Goal: Communication & Community: Answer question/provide support

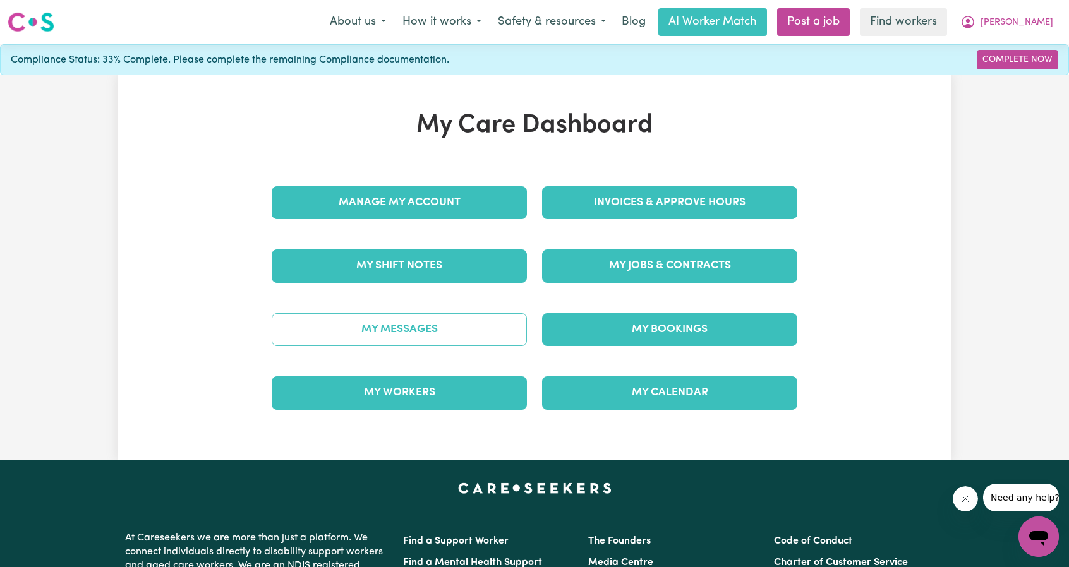
click at [438, 323] on link "My Messages" at bounding box center [399, 329] width 255 height 33
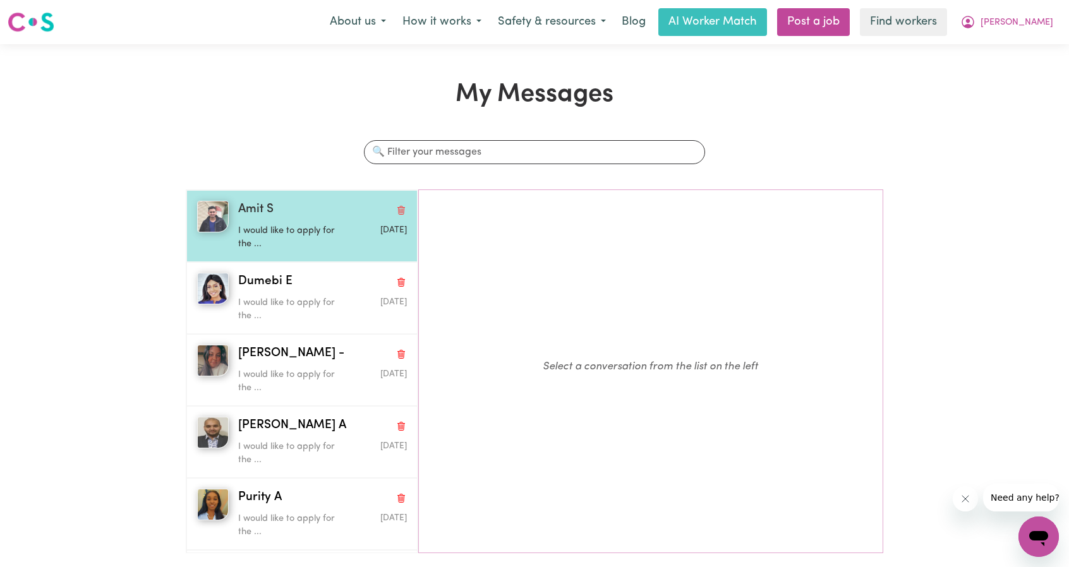
click at [278, 242] on p "I would like to apply for the ..." at bounding box center [294, 237] width 112 height 27
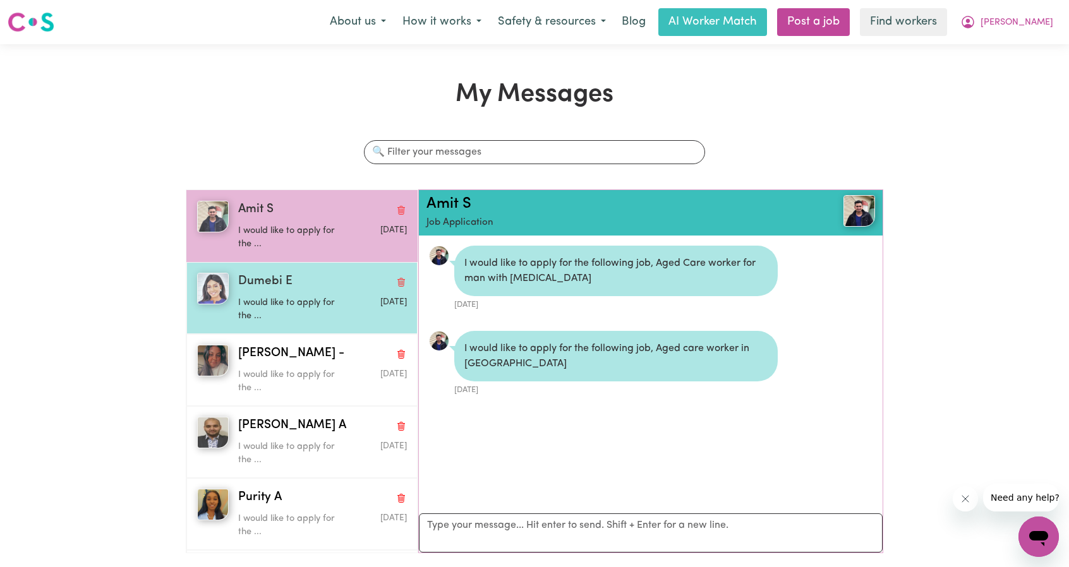
scroll to position [6, 0]
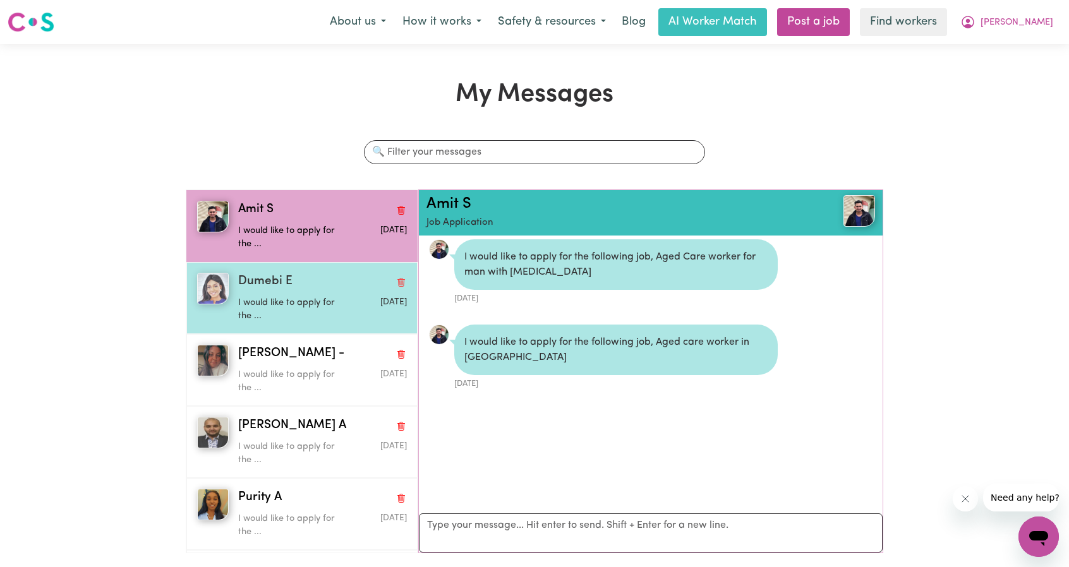
click at [281, 281] on span "Dumebi E" at bounding box center [265, 282] width 54 height 18
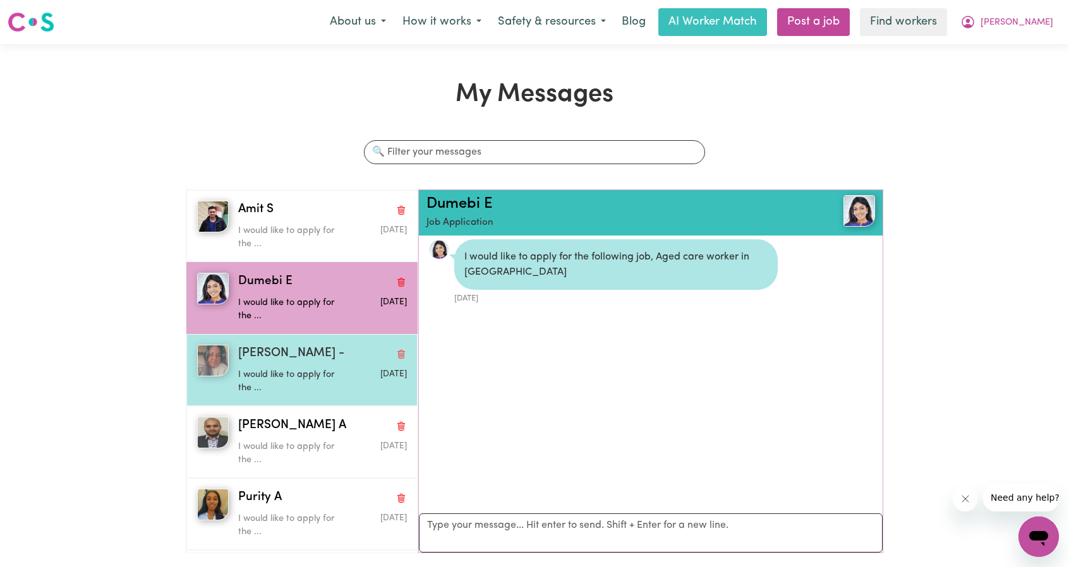
click at [291, 347] on span "Arpanpreet -" at bounding box center [291, 354] width 106 height 18
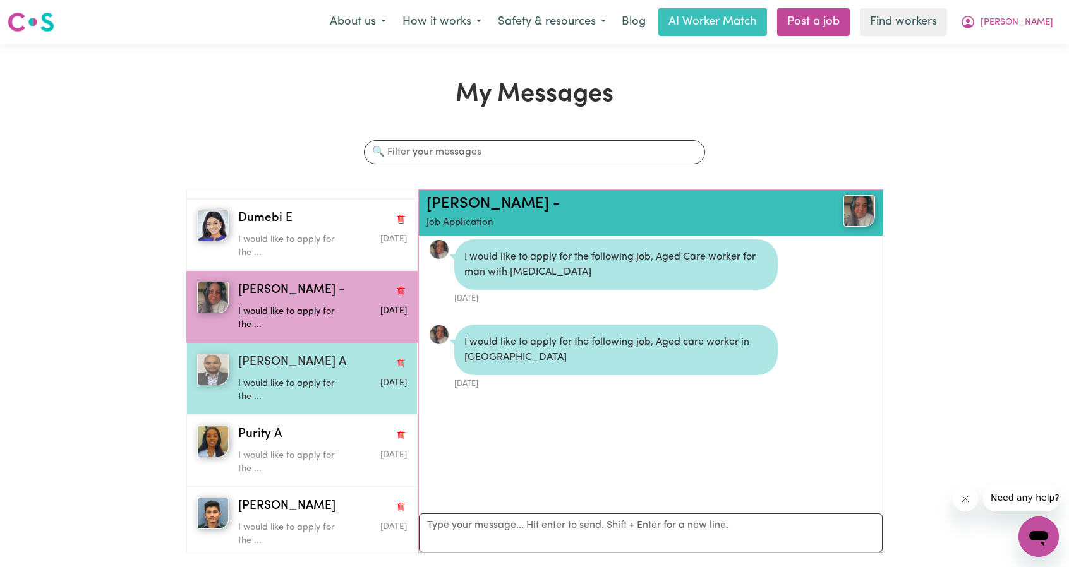
click at [281, 358] on span "Rana Nabeel A" at bounding box center [292, 363] width 108 height 18
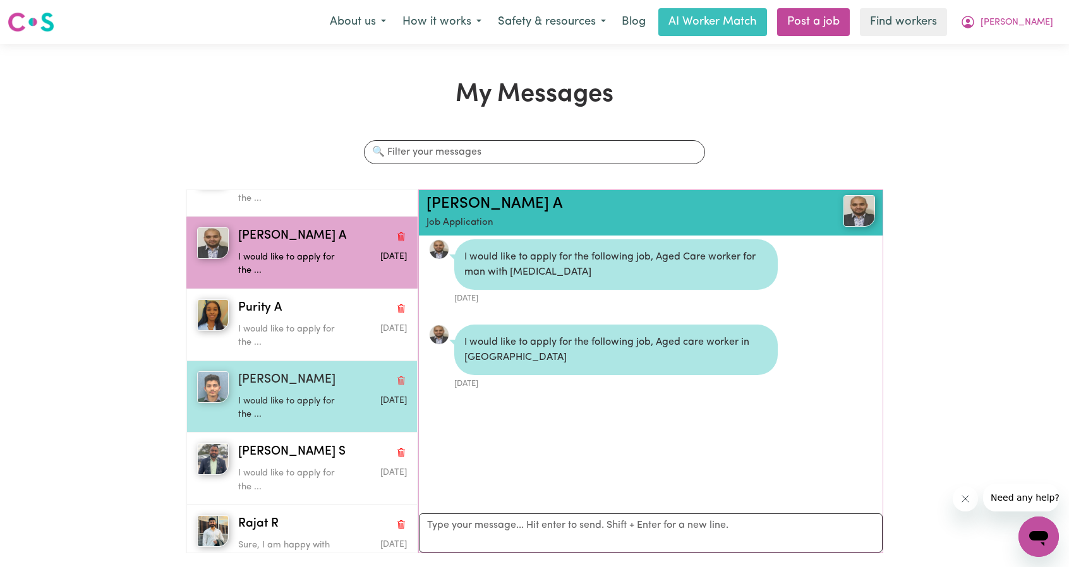
click at [286, 361] on div "Madhav K I would like to apply for the ... Sep 7 2025" at bounding box center [301, 397] width 231 height 72
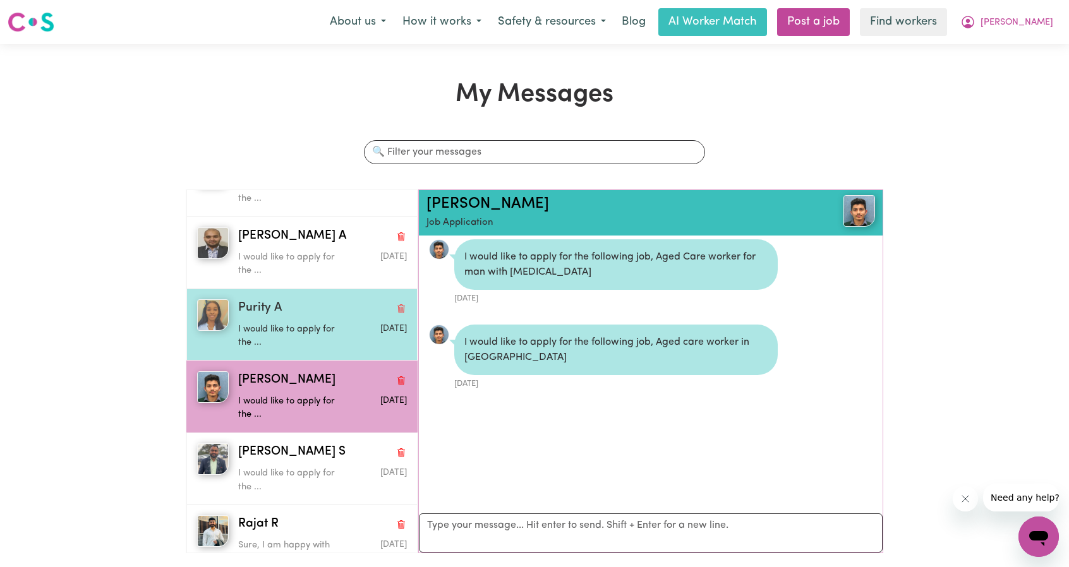
click at [284, 346] on p "I would like to apply for the ..." at bounding box center [294, 336] width 112 height 27
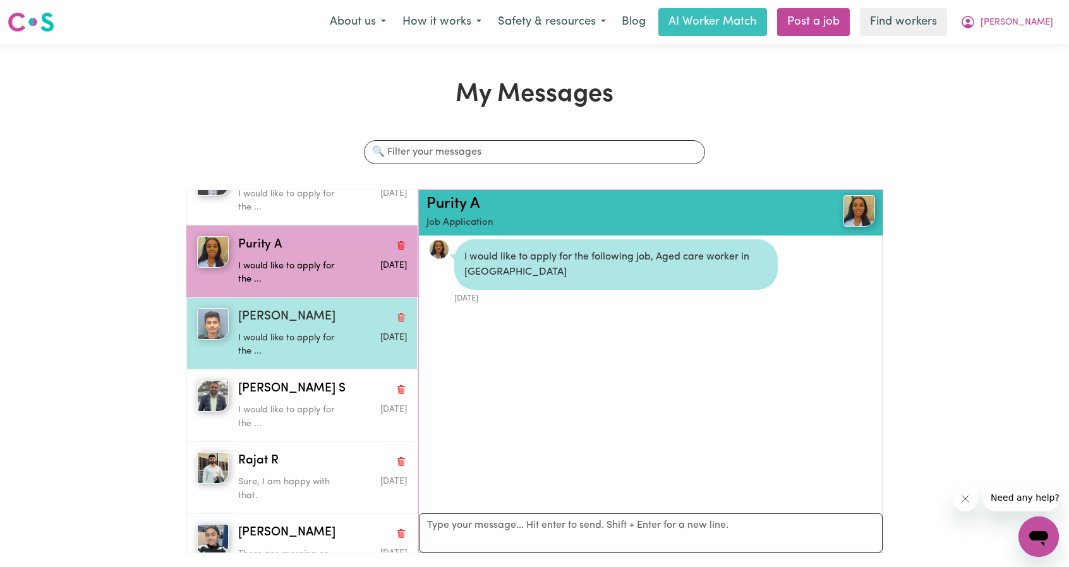
click at [286, 353] on p "I would like to apply for the ..." at bounding box center [294, 345] width 112 height 27
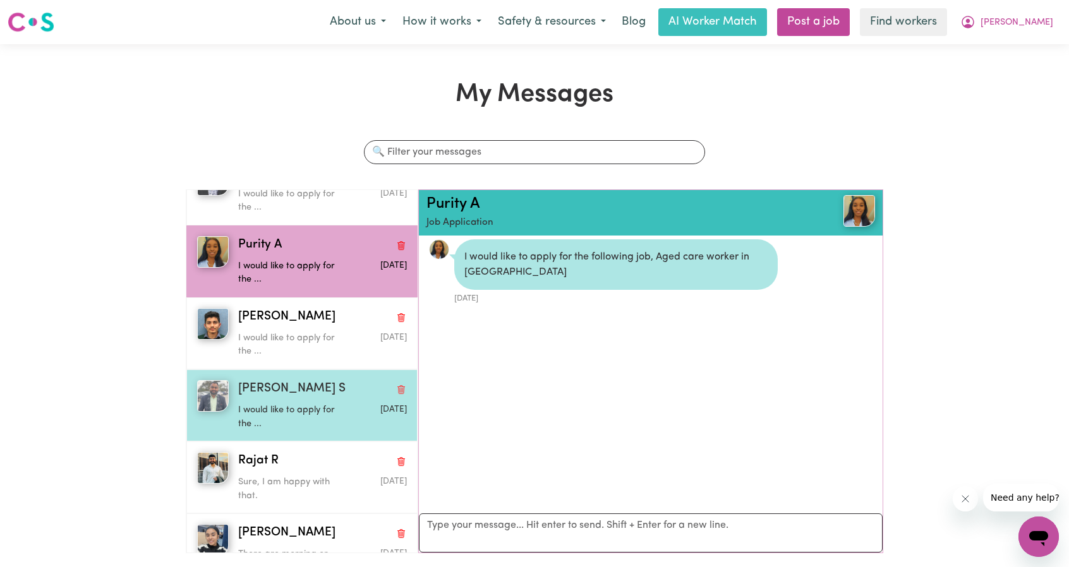
click at [284, 404] on p "I would like to apply for the ..." at bounding box center [294, 417] width 112 height 27
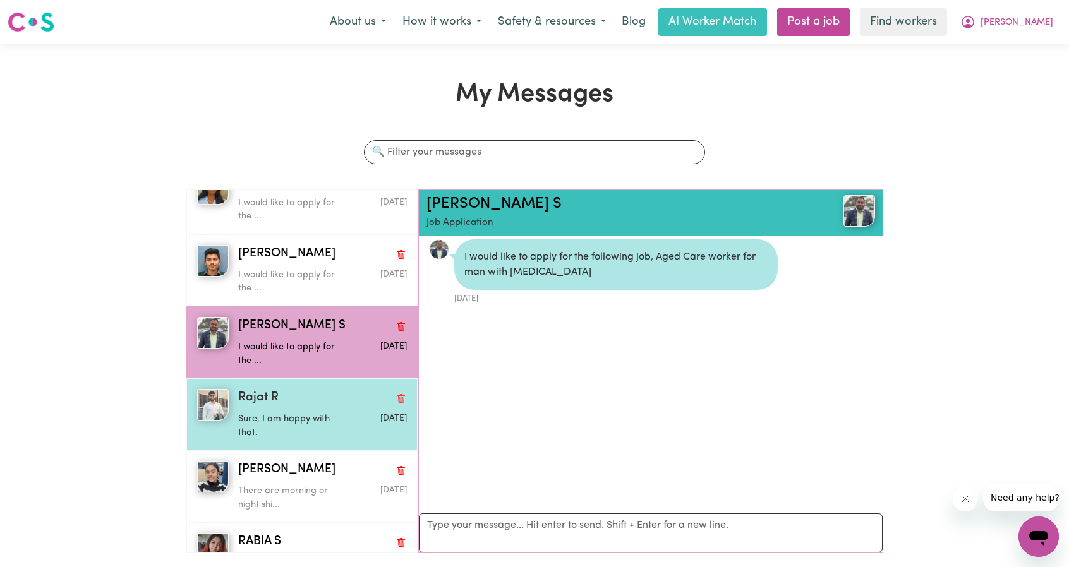
click at [281, 400] on div "Rajat R" at bounding box center [322, 398] width 169 height 18
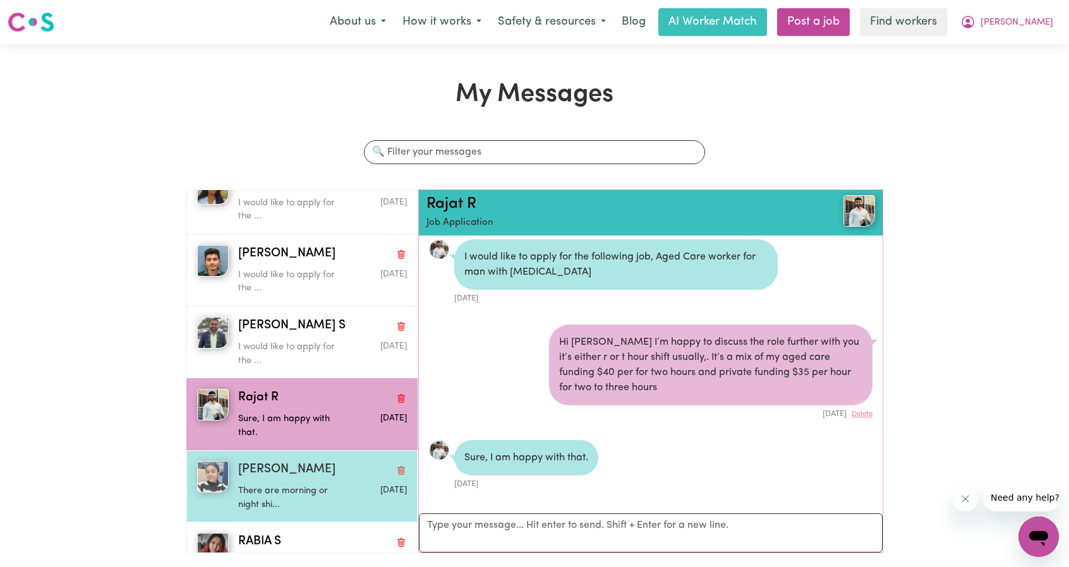
click at [277, 461] on span "Parleen K" at bounding box center [286, 470] width 97 height 18
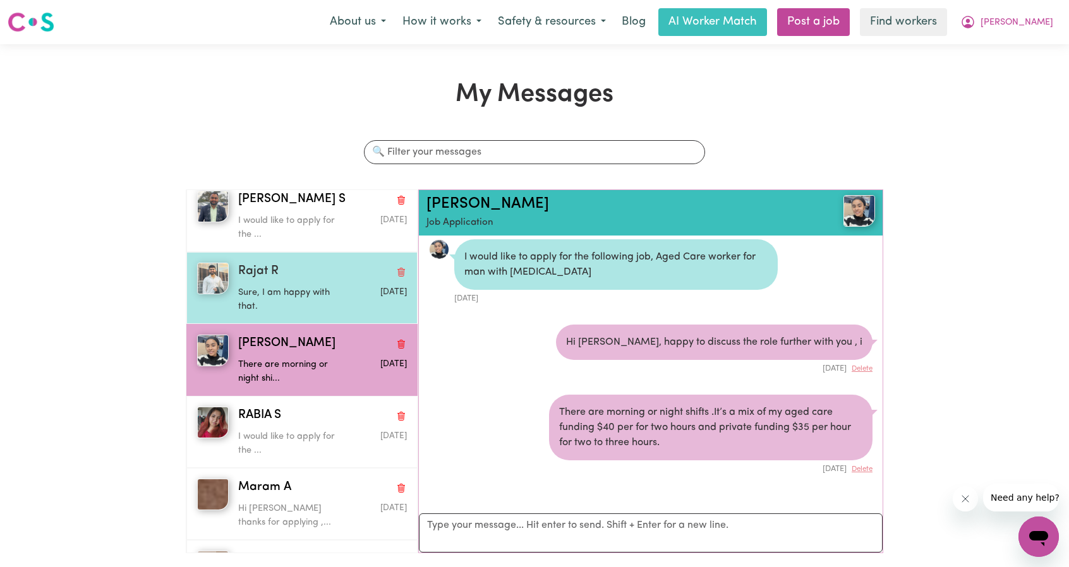
click at [292, 298] on p "Sure, I am happy with that." at bounding box center [294, 299] width 112 height 27
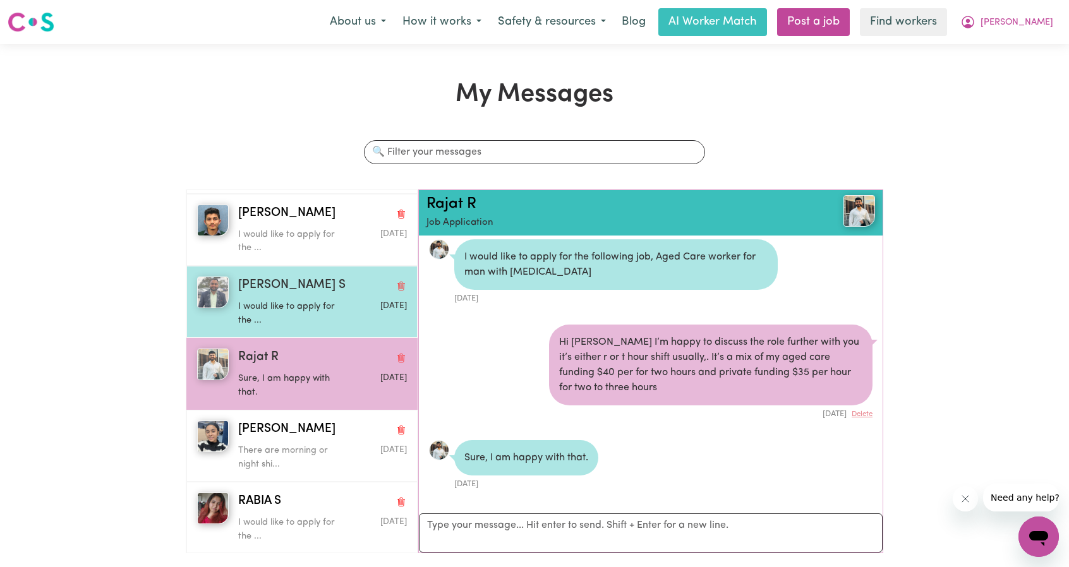
scroll to position [316, 0]
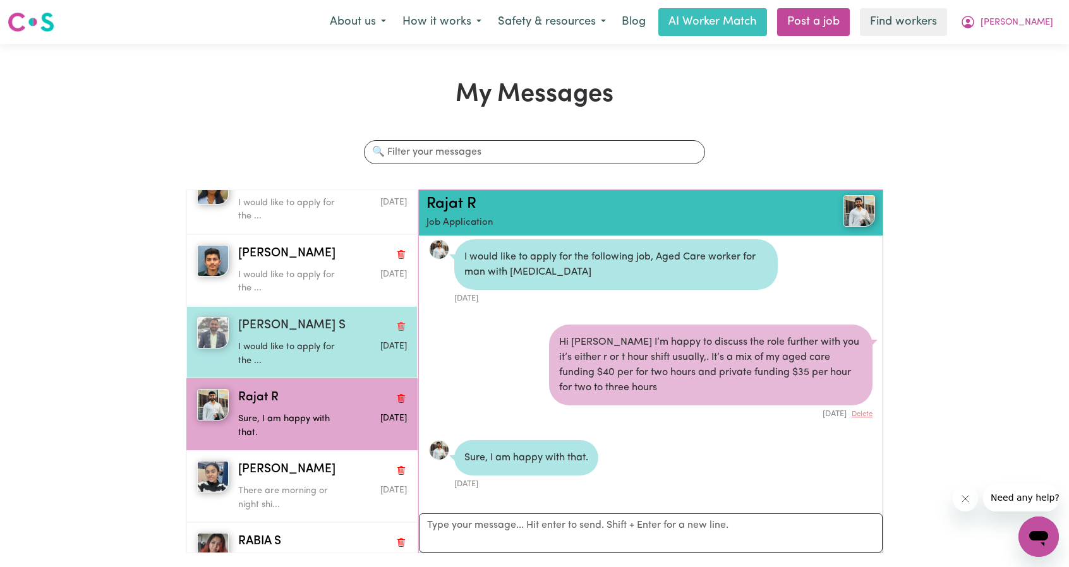
click at [322, 335] on div "I would like to apply for the ..." at bounding box center [294, 351] width 112 height 32
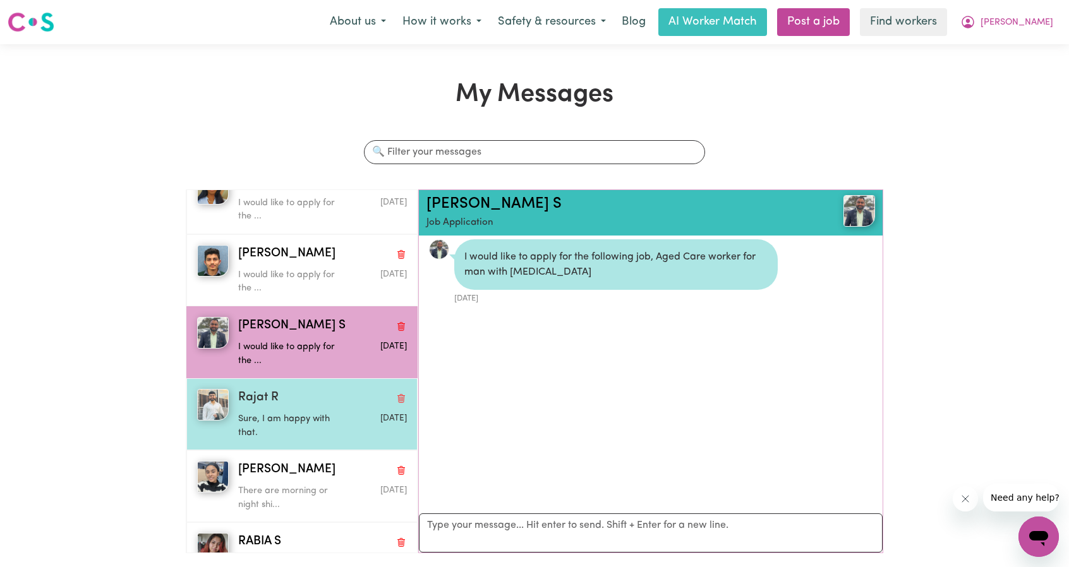
click at [306, 408] on div "Sure, I am happy with that." at bounding box center [294, 424] width 112 height 32
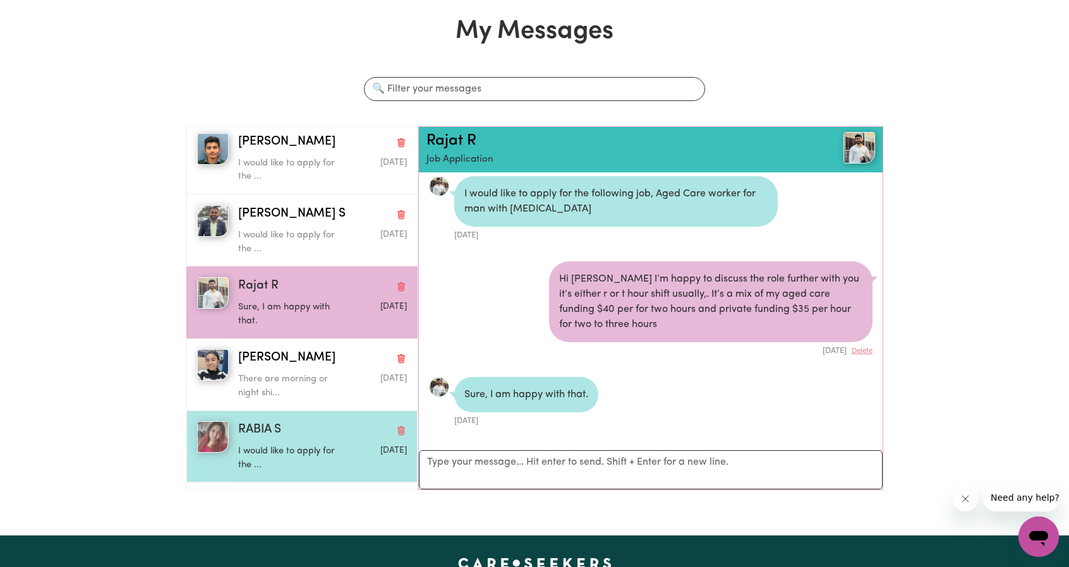
scroll to position [442, 0]
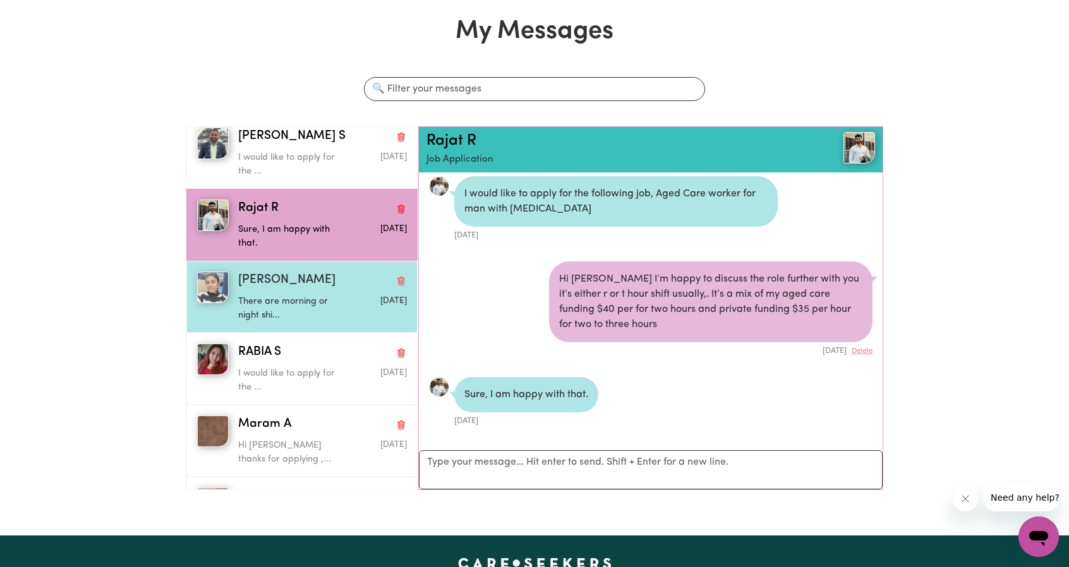
click at [291, 301] on p "There are morning or night shi..." at bounding box center [294, 308] width 112 height 27
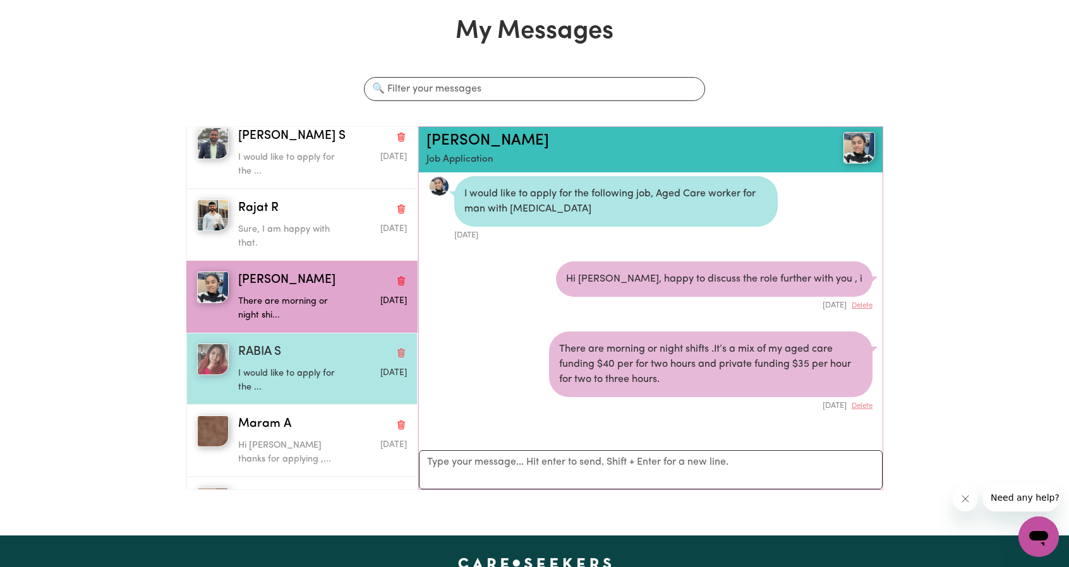
click at [294, 367] on p "I would like to apply for the ..." at bounding box center [294, 380] width 112 height 27
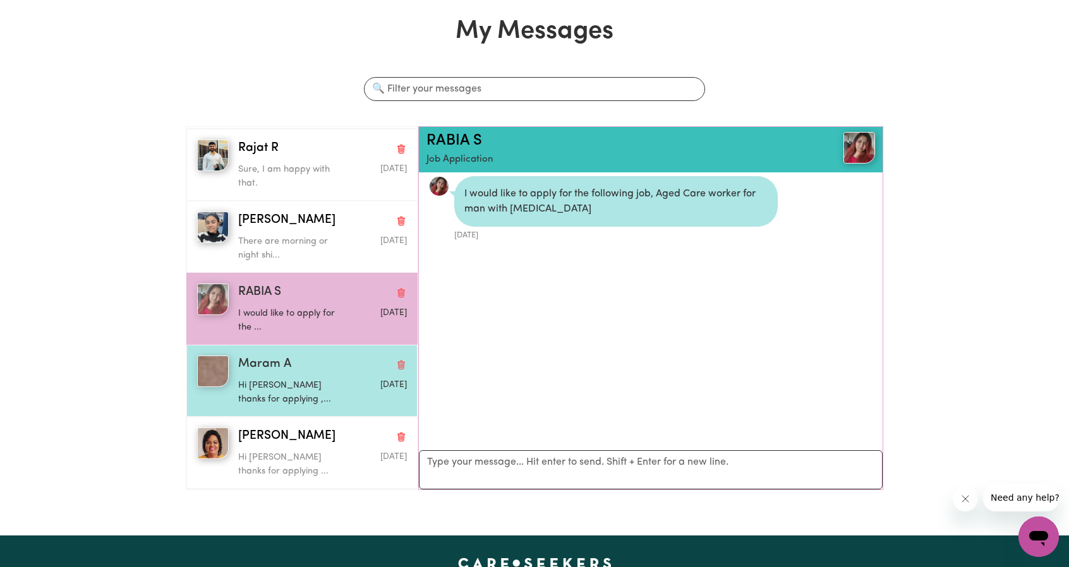
scroll to position [505, 0]
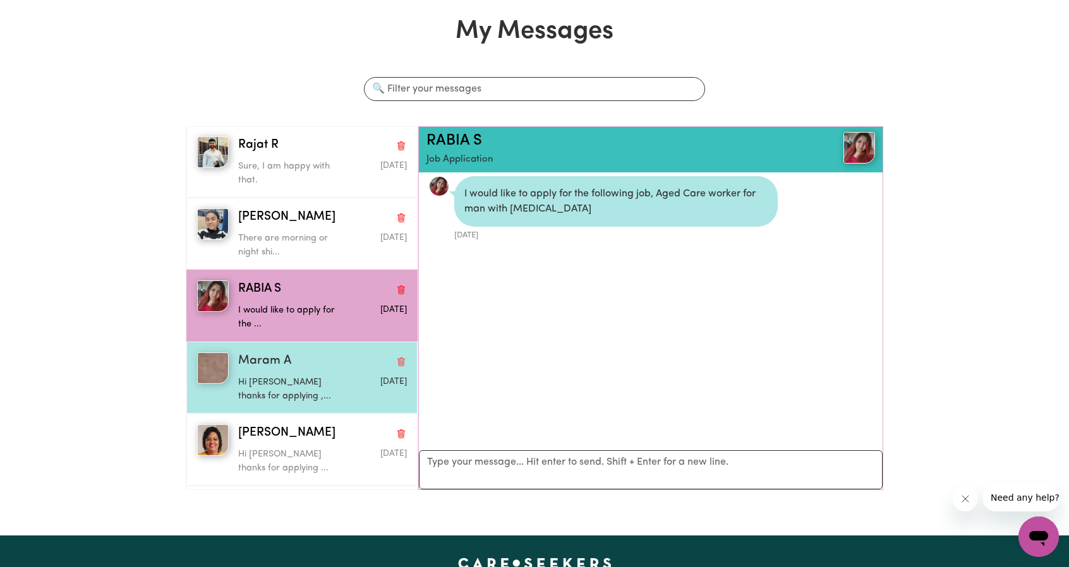
click at [313, 398] on div "Maram A Hi Maram thanks for applying ,... Aug 18 2025" at bounding box center [301, 378] width 231 height 72
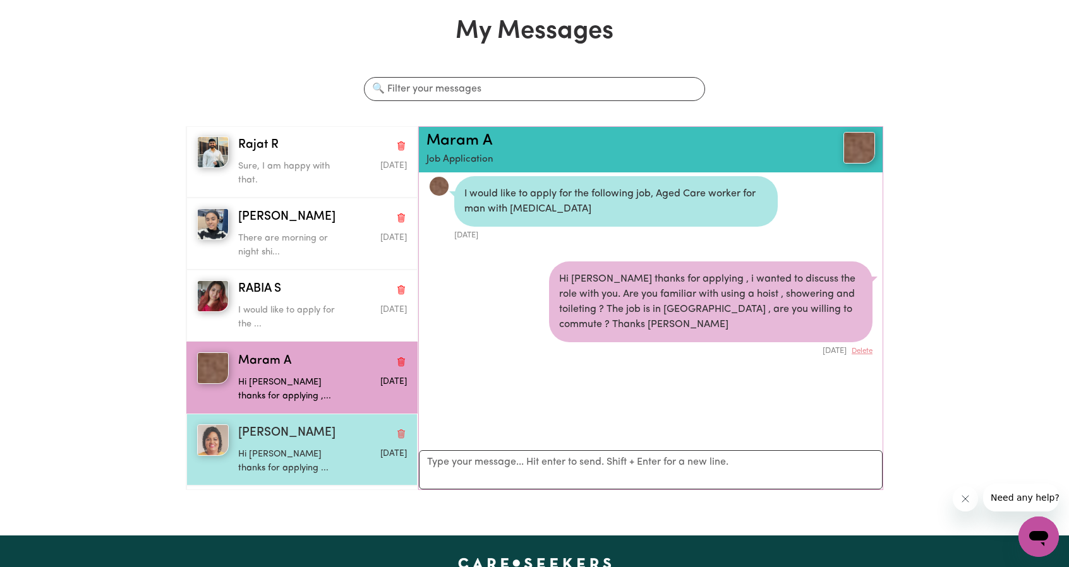
click at [315, 436] on div "Ashika J" at bounding box center [322, 434] width 169 height 18
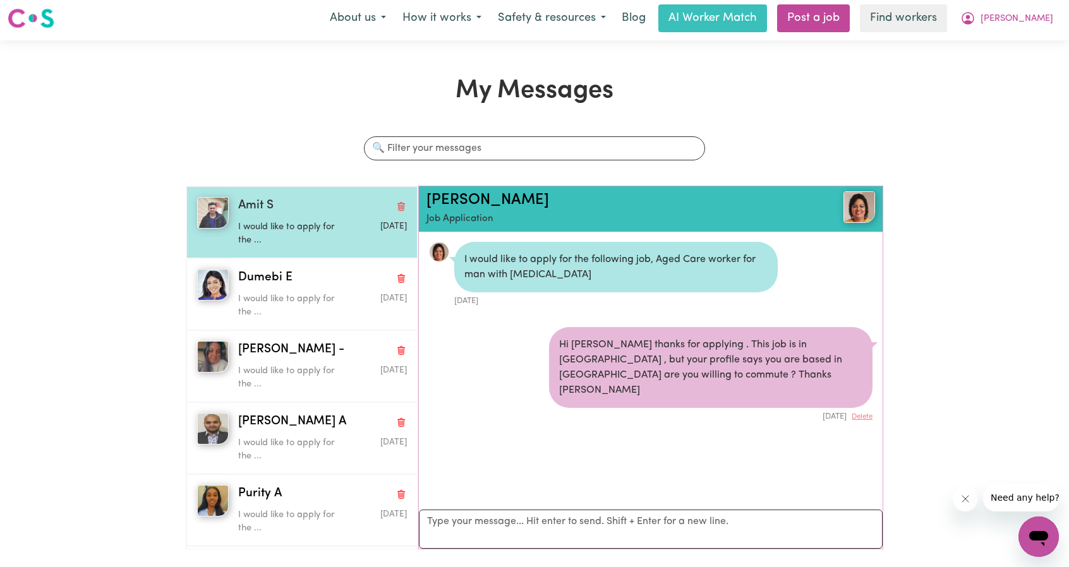
scroll to position [0, 0]
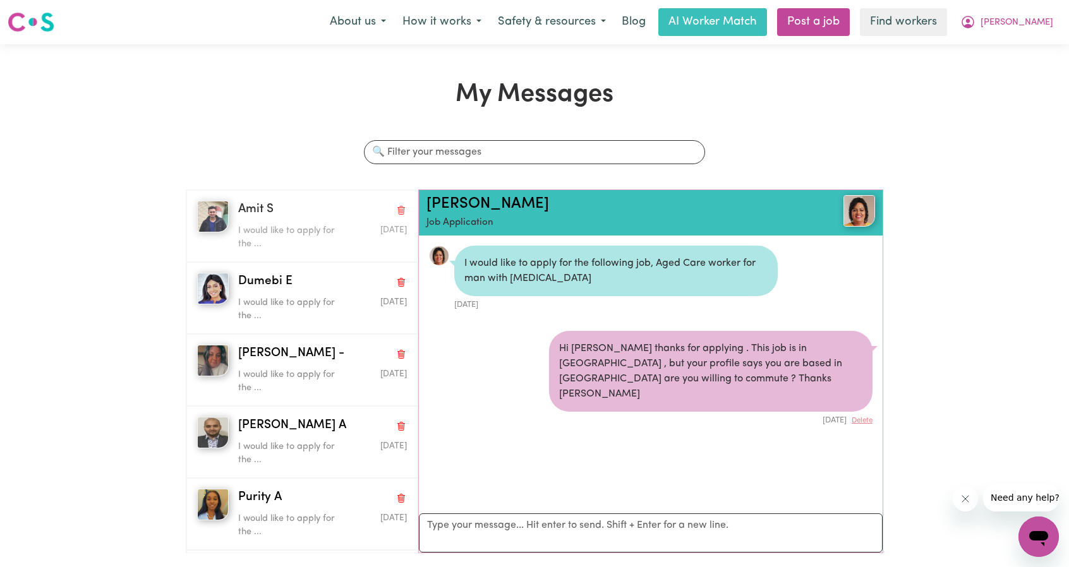
drag, startPoint x: 327, startPoint y: 232, endPoint x: 477, endPoint y: 188, distance: 156.1
click at [327, 232] on p "I would like to apply for the ..." at bounding box center [294, 237] width 112 height 27
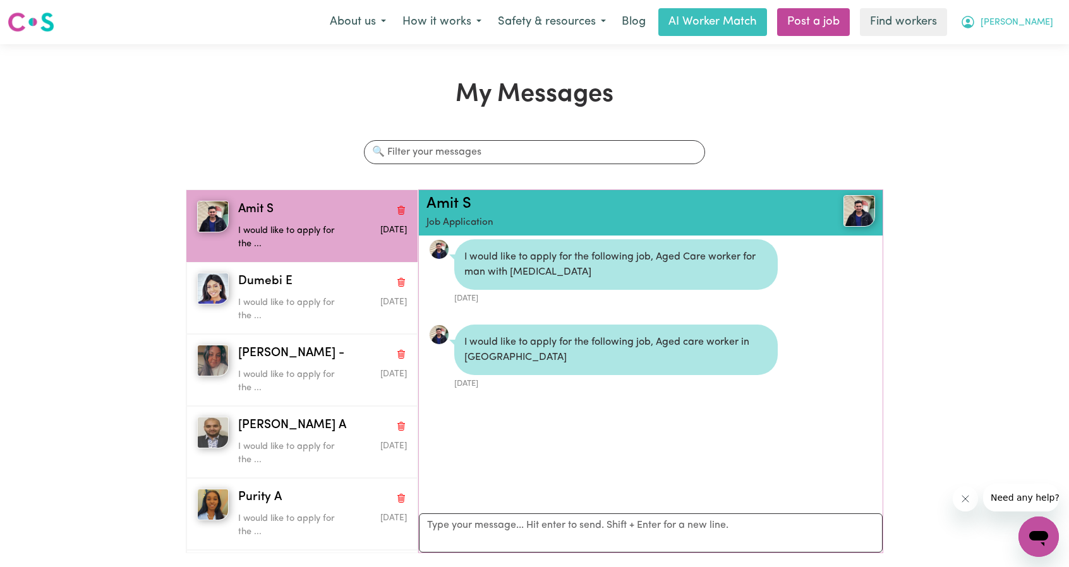
click at [976, 29] on icon "My Account" at bounding box center [967, 22] width 15 height 15
click at [1017, 50] on link "My Dashboard" at bounding box center [1011, 49] width 100 height 24
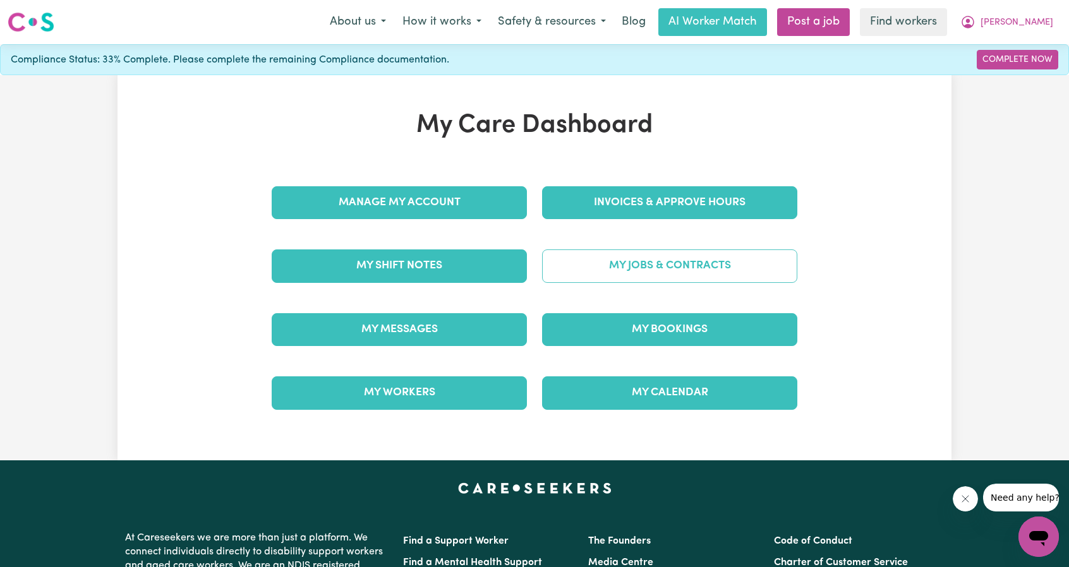
click at [655, 271] on link "My Jobs & Contracts" at bounding box center [669, 266] width 255 height 33
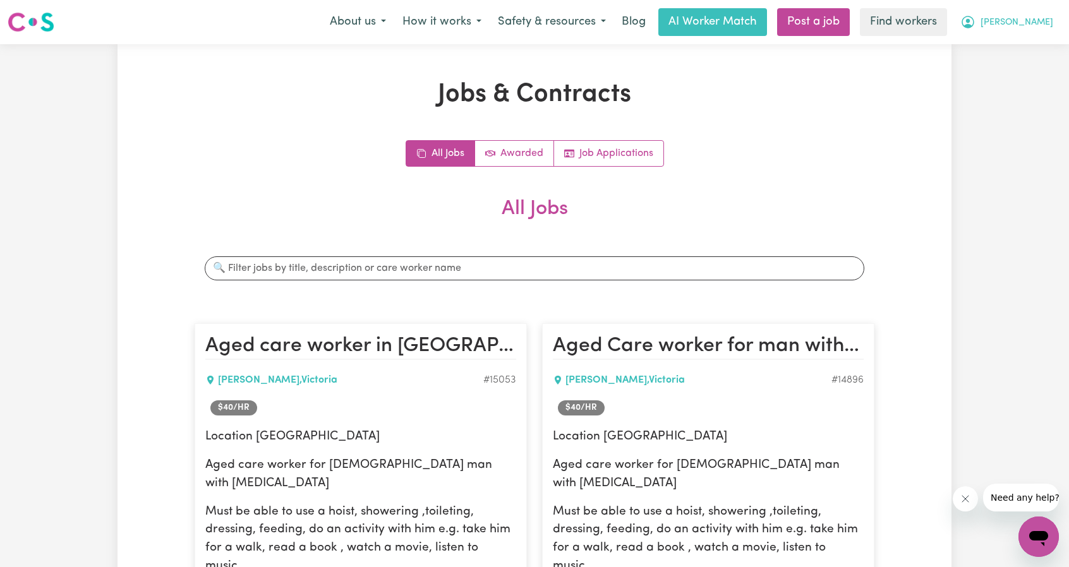
click at [1039, 20] on span "James" at bounding box center [1017, 23] width 73 height 14
click at [1005, 42] on link "My Dashboard" at bounding box center [1011, 49] width 100 height 24
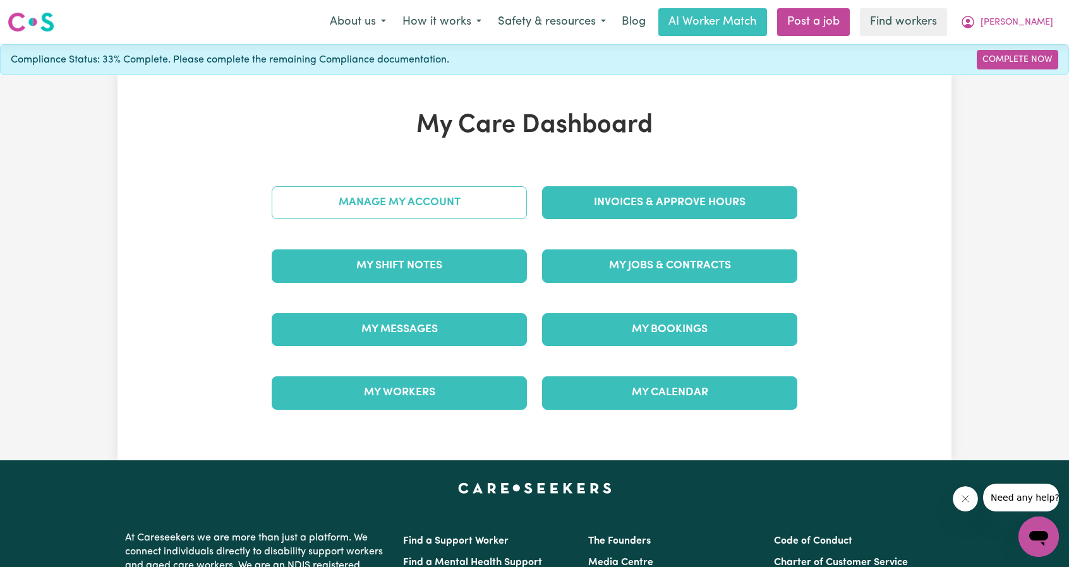
click at [507, 189] on link "Manage My Account" at bounding box center [399, 202] width 255 height 33
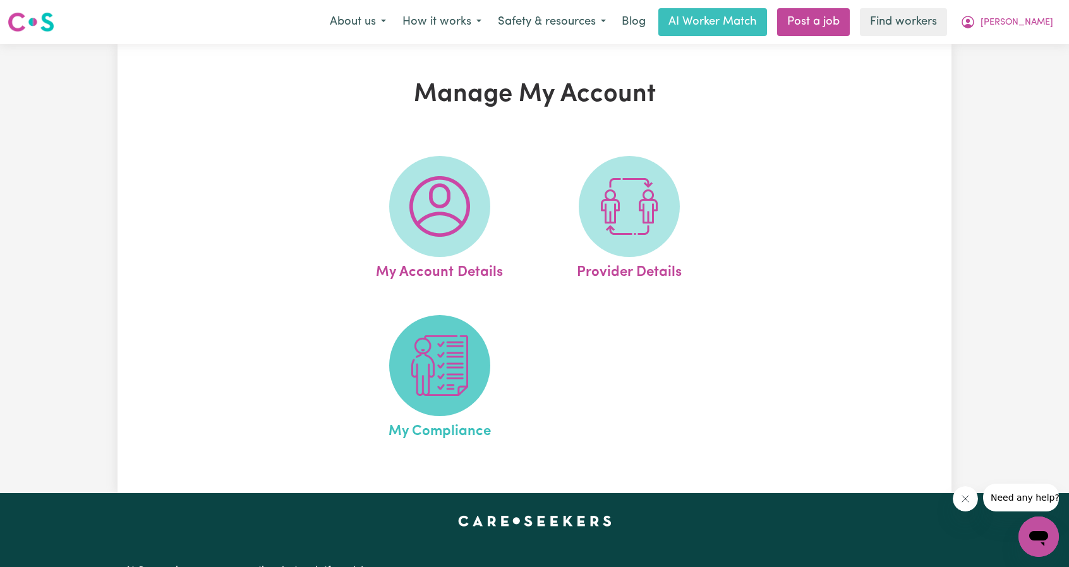
click at [420, 361] on img at bounding box center [439, 365] width 61 height 61
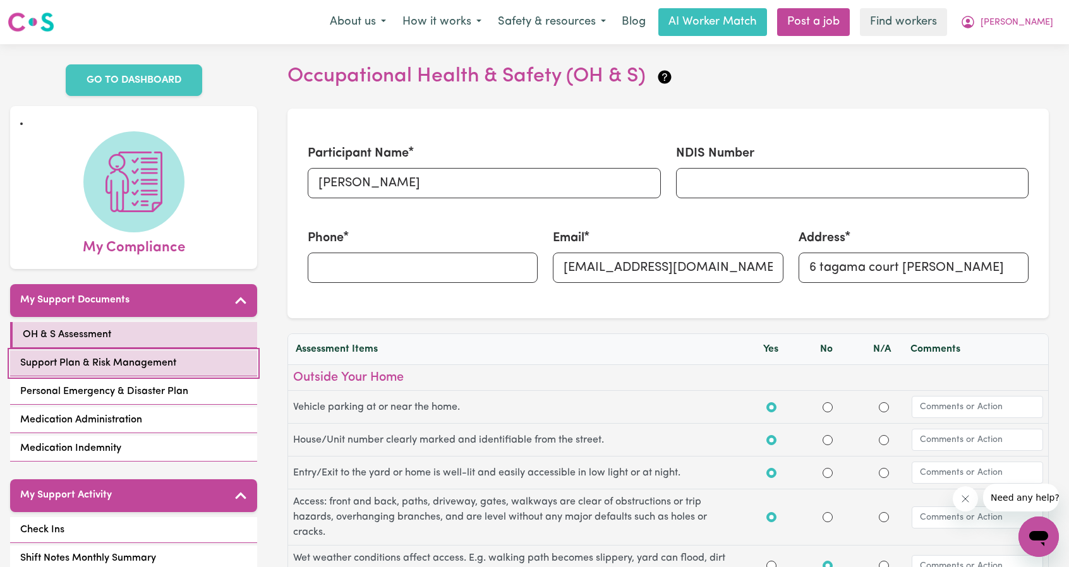
click at [129, 358] on span "Support Plan & Risk Management" at bounding box center [98, 363] width 156 height 15
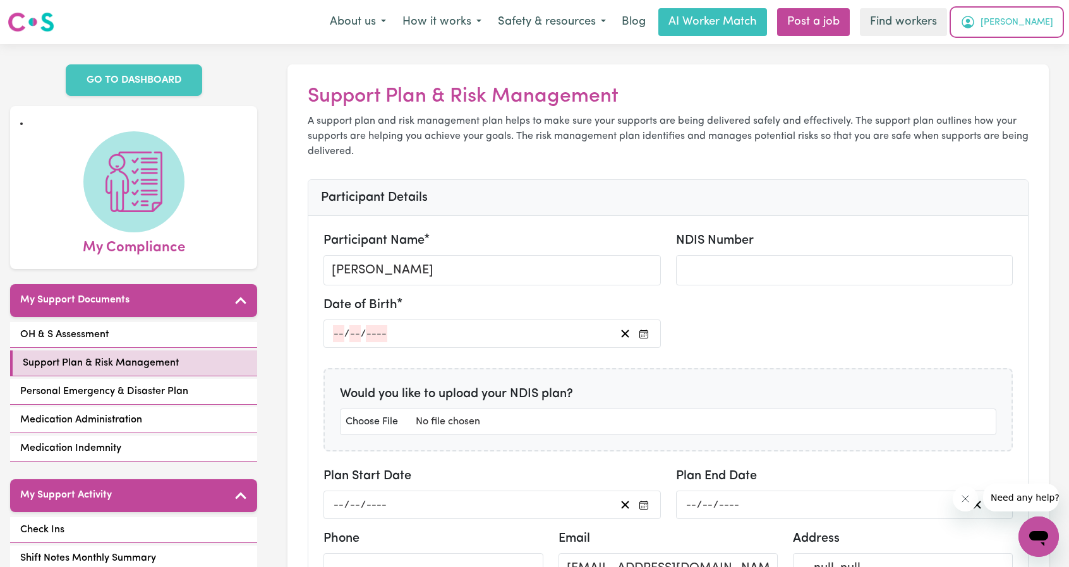
click at [1032, 27] on span "James" at bounding box center [1017, 23] width 73 height 14
click at [973, 55] on link "My Dashboard" at bounding box center [1011, 49] width 100 height 24
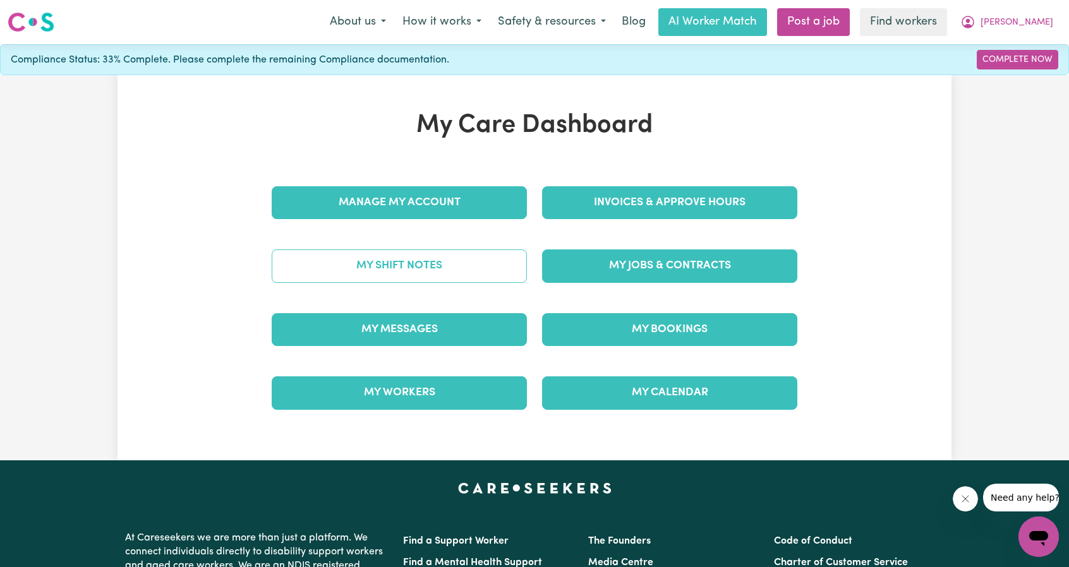
click at [387, 266] on link "My Shift Notes" at bounding box center [399, 266] width 255 height 33
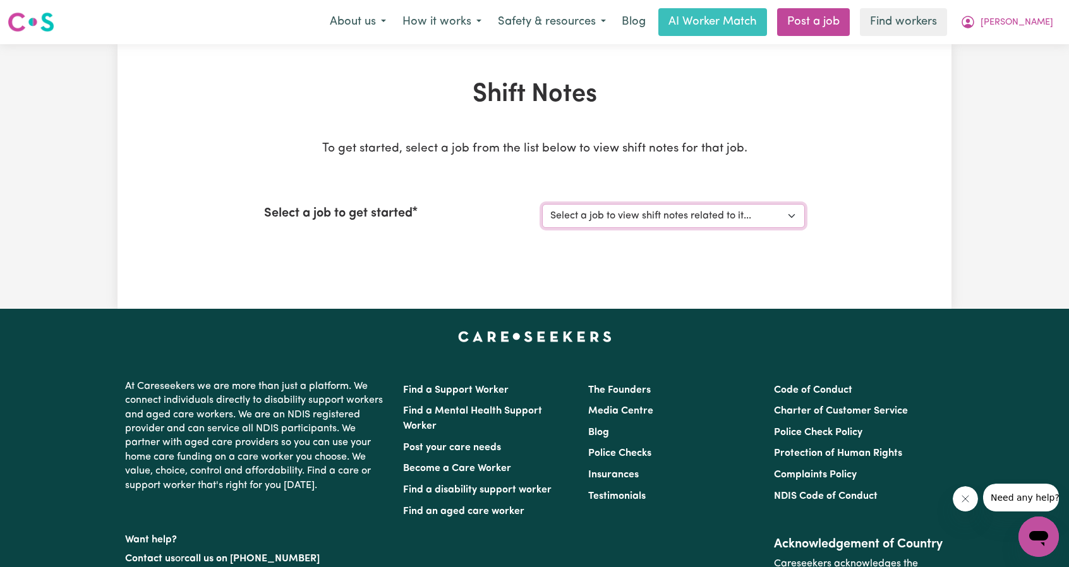
click at [596, 219] on select "Select a job to view shift notes related to it..." at bounding box center [673, 216] width 263 height 24
click at [995, 95] on div "Shift Notes To get started, select a job from the list below to view shift note…" at bounding box center [534, 176] width 1069 height 265
click at [1037, 26] on span "James" at bounding box center [1017, 23] width 73 height 14
click at [1008, 52] on link "My Dashboard" at bounding box center [1011, 49] width 100 height 24
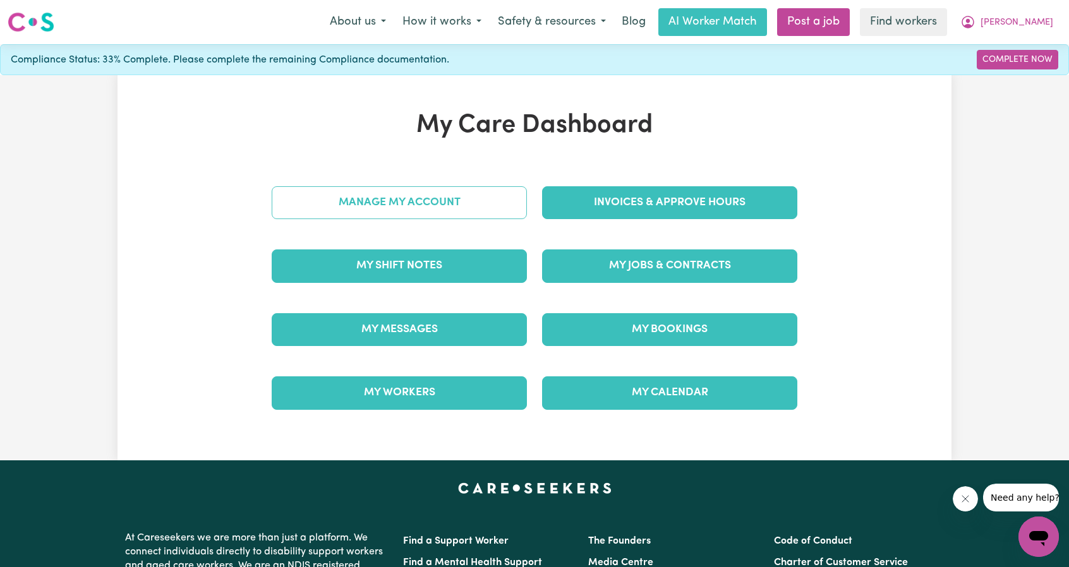
click at [458, 191] on link "Manage My Account" at bounding box center [399, 202] width 255 height 33
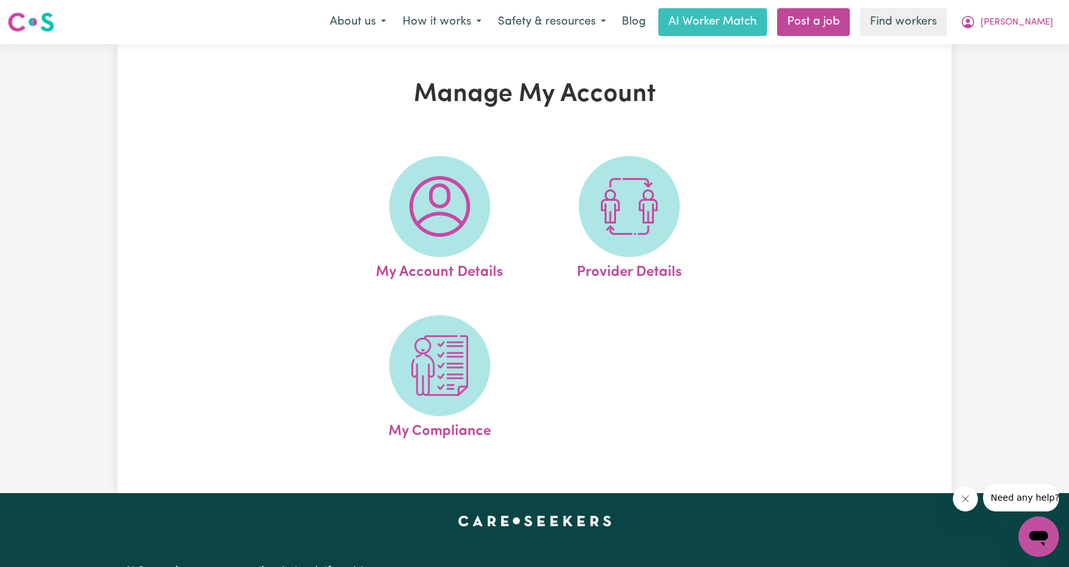
click at [1022, 37] on nav "Menu About us How it works Safety & resources Blog AI Worker Match Post a job F…" at bounding box center [534, 22] width 1069 height 44
click at [1025, 31] on button "James" at bounding box center [1006, 22] width 109 height 27
click at [1012, 39] on link "My Dashboard" at bounding box center [1011, 49] width 100 height 24
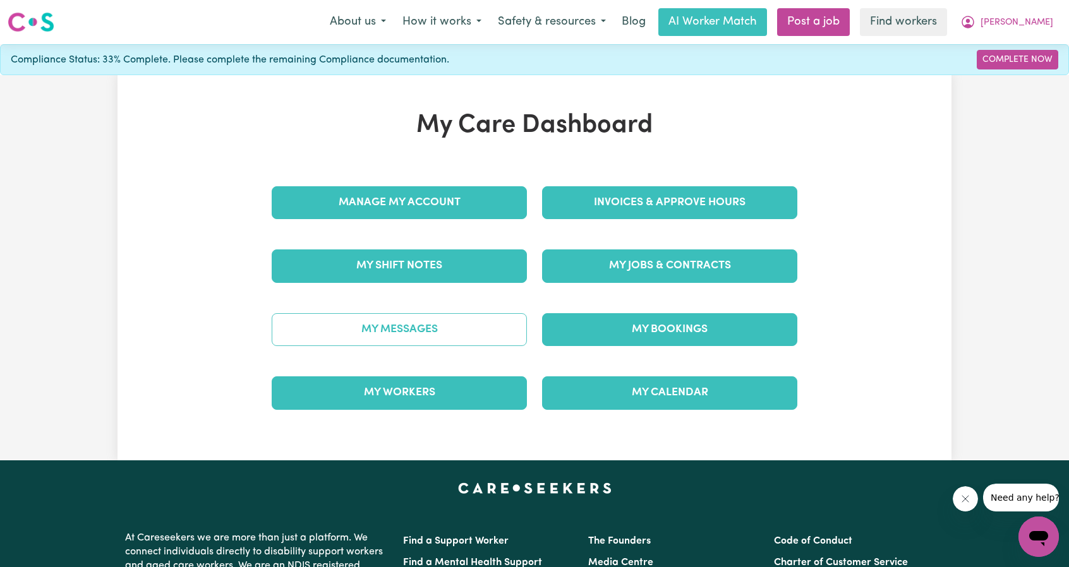
click at [421, 333] on link "My Messages" at bounding box center [399, 329] width 255 height 33
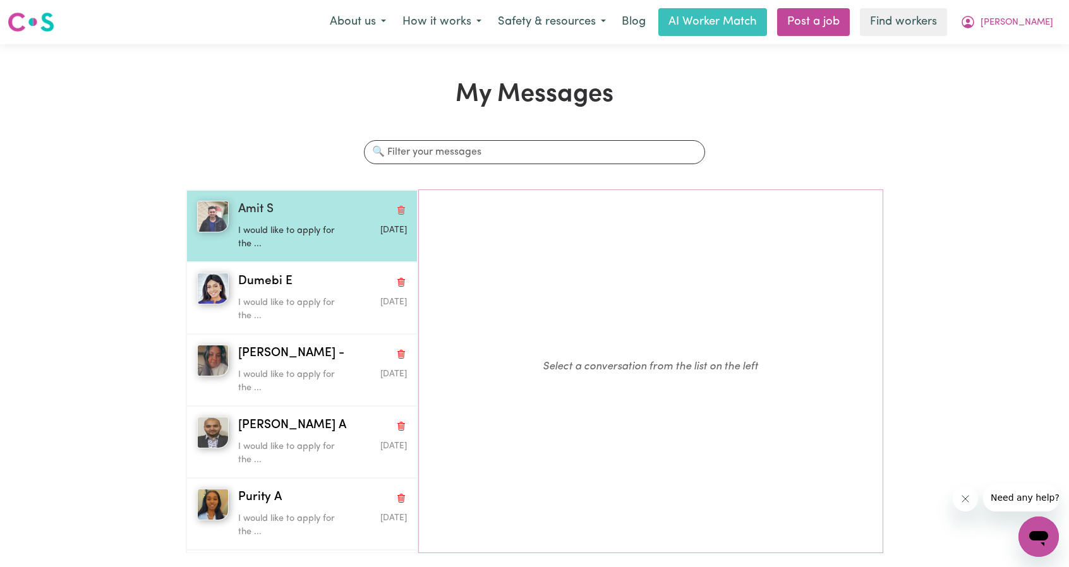
click at [294, 239] on p "I would like to apply for the ..." at bounding box center [294, 237] width 112 height 27
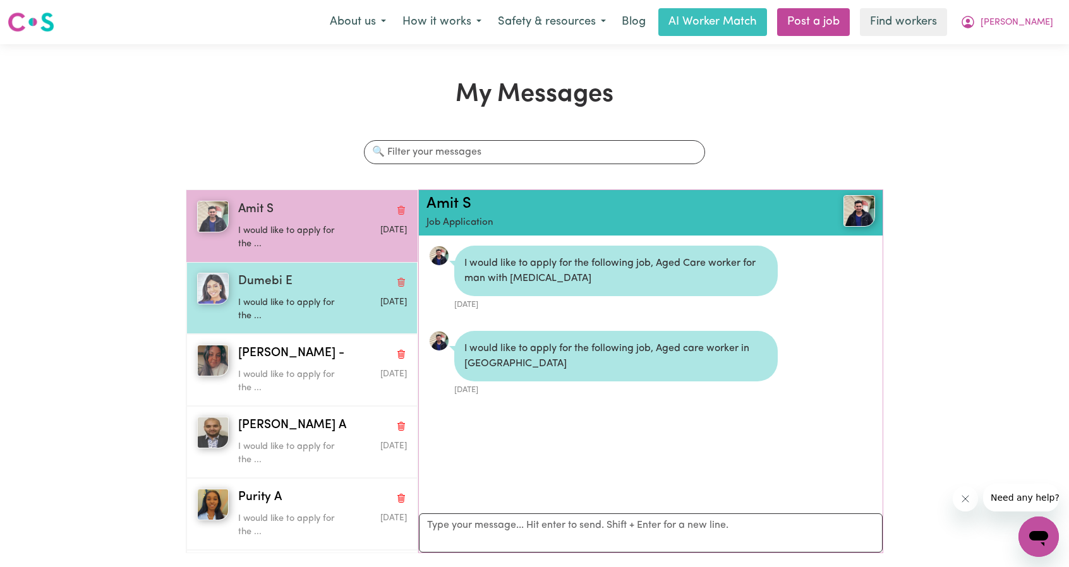
scroll to position [6, 0]
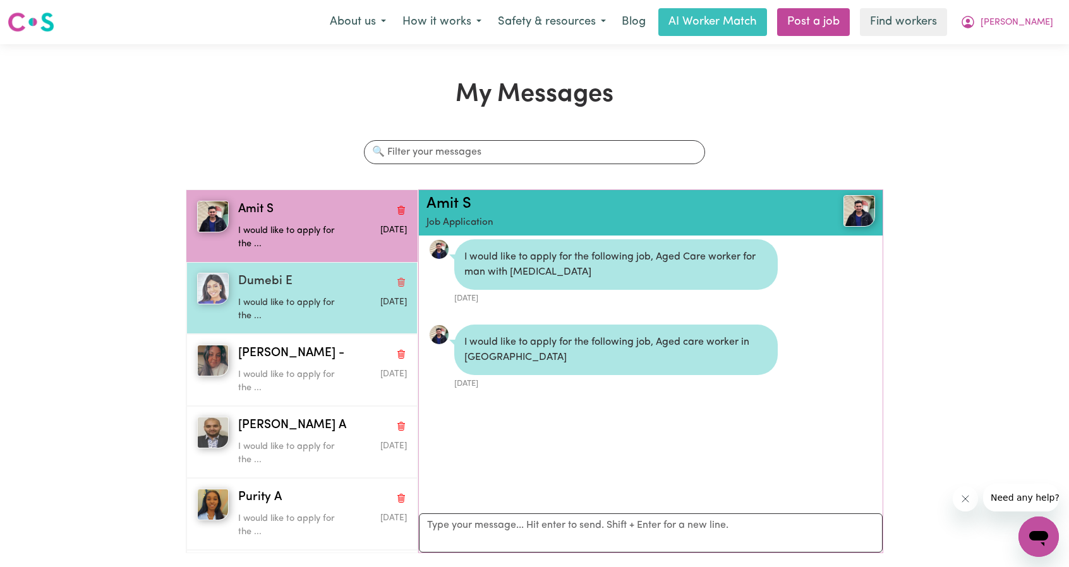
click at [297, 287] on div "Dumebi E" at bounding box center [322, 282] width 169 height 18
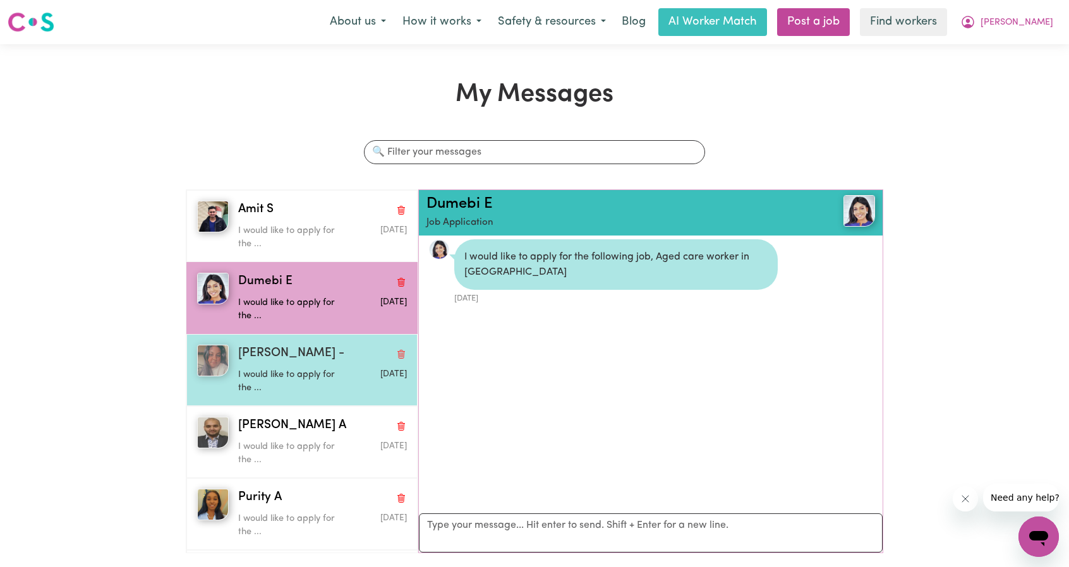
click at [292, 358] on span "Arpanpreet -" at bounding box center [291, 354] width 106 height 18
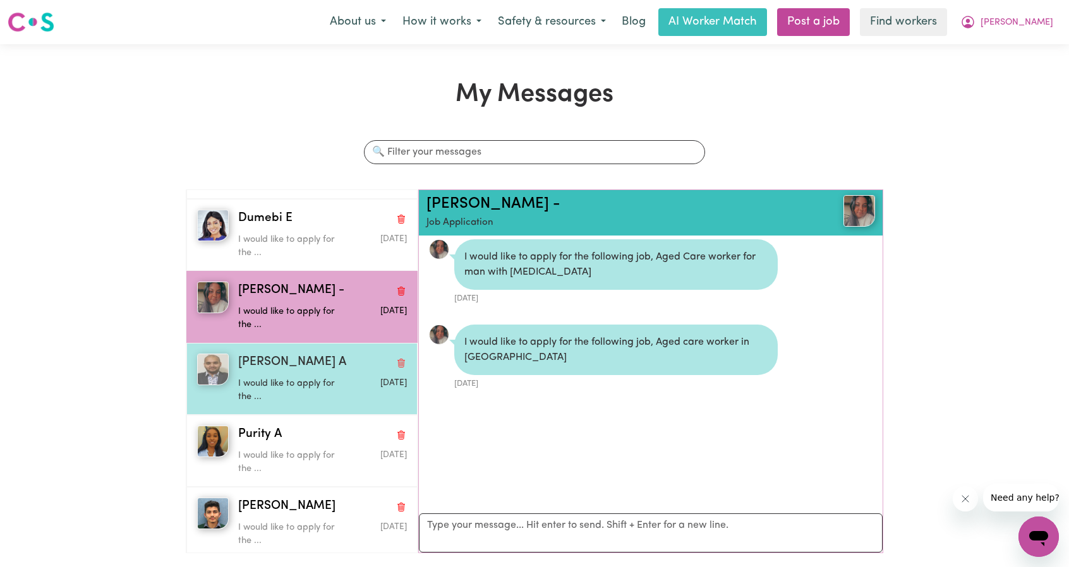
click at [280, 367] on span "Rana Nabeel A" at bounding box center [292, 363] width 108 height 18
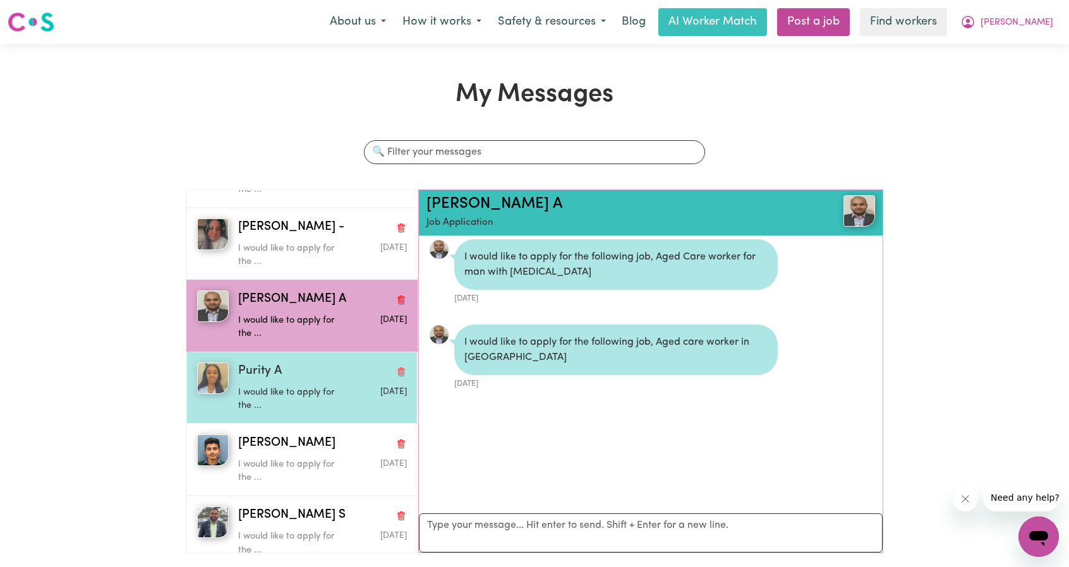
click at [289, 395] on p "I would like to apply for the ..." at bounding box center [294, 399] width 112 height 27
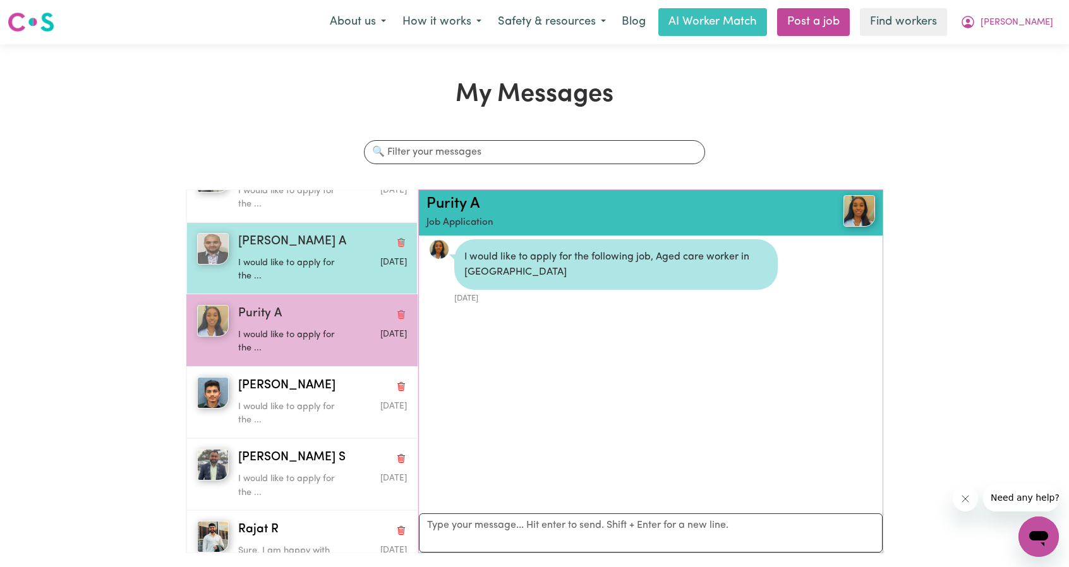
scroll to position [190, 0]
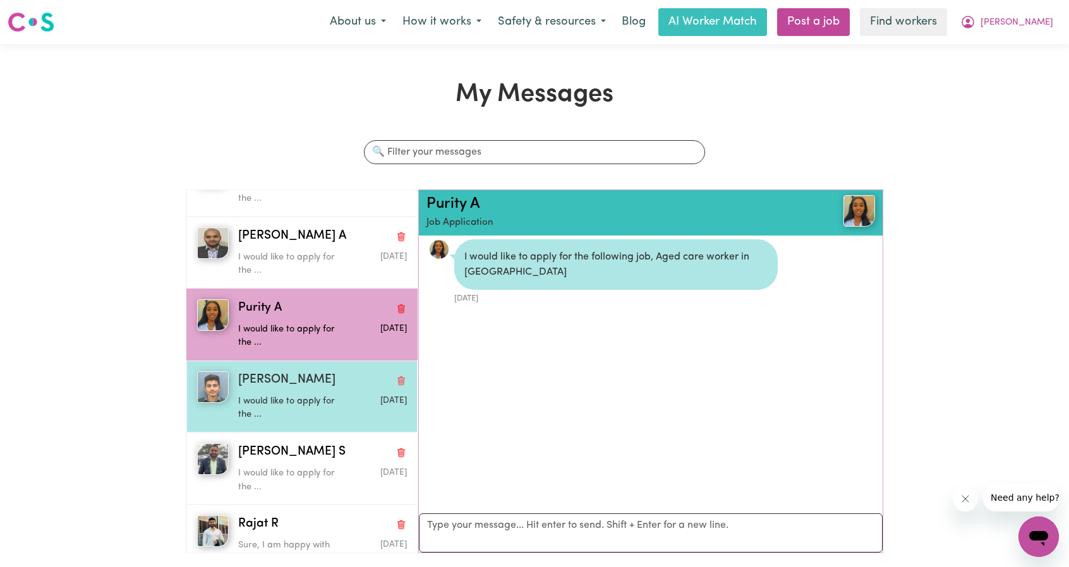
click at [281, 407] on p "I would like to apply for the ..." at bounding box center [294, 408] width 112 height 27
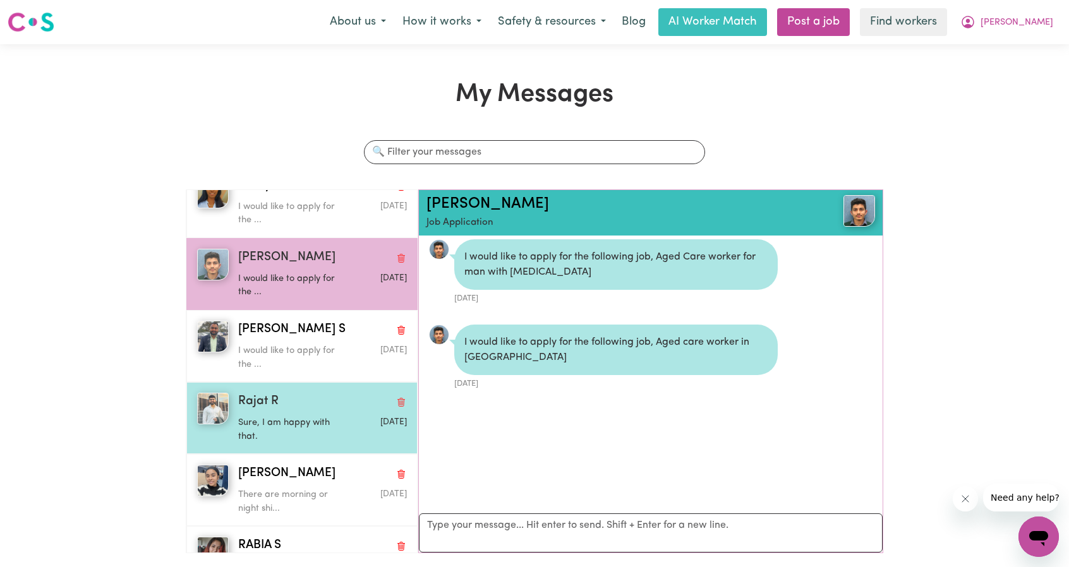
scroll to position [316, 0]
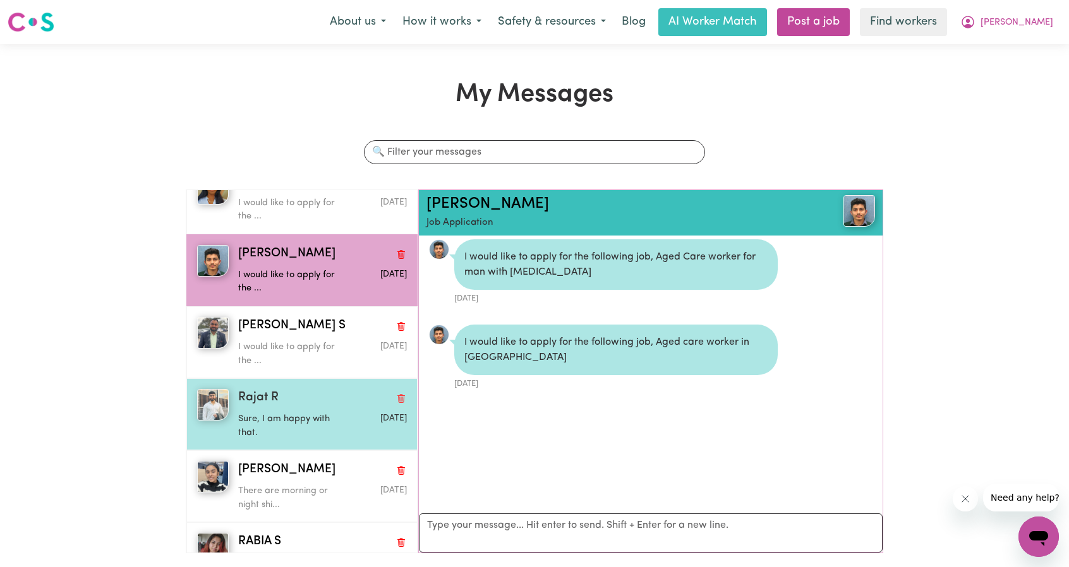
click at [282, 379] on div "Rajat R Sure, I am happy with that. Sep 6 2025" at bounding box center [301, 414] width 231 height 72
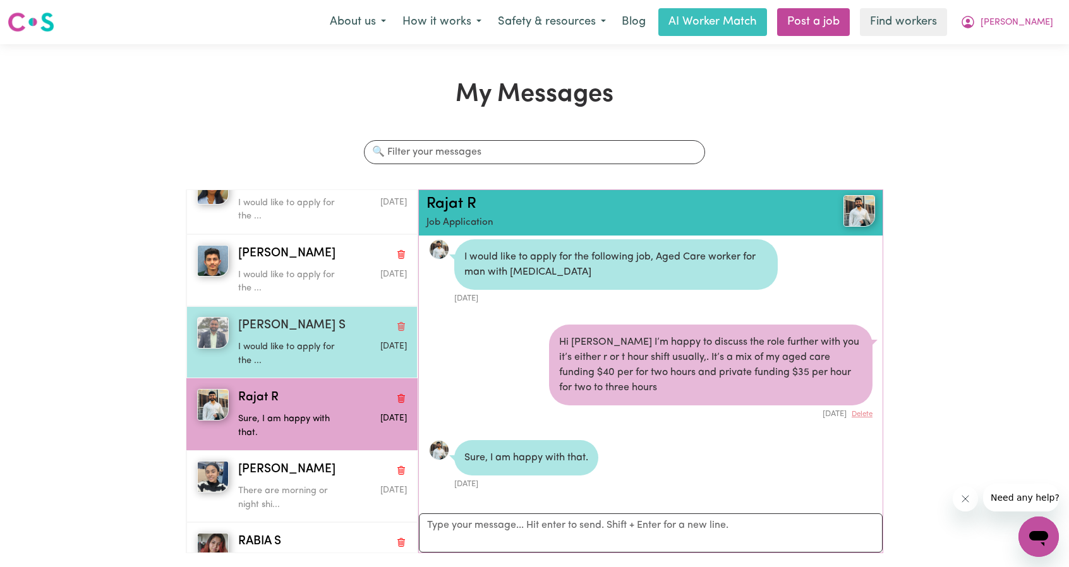
click at [279, 335] on div "I would like to apply for the ..." at bounding box center [294, 351] width 112 height 32
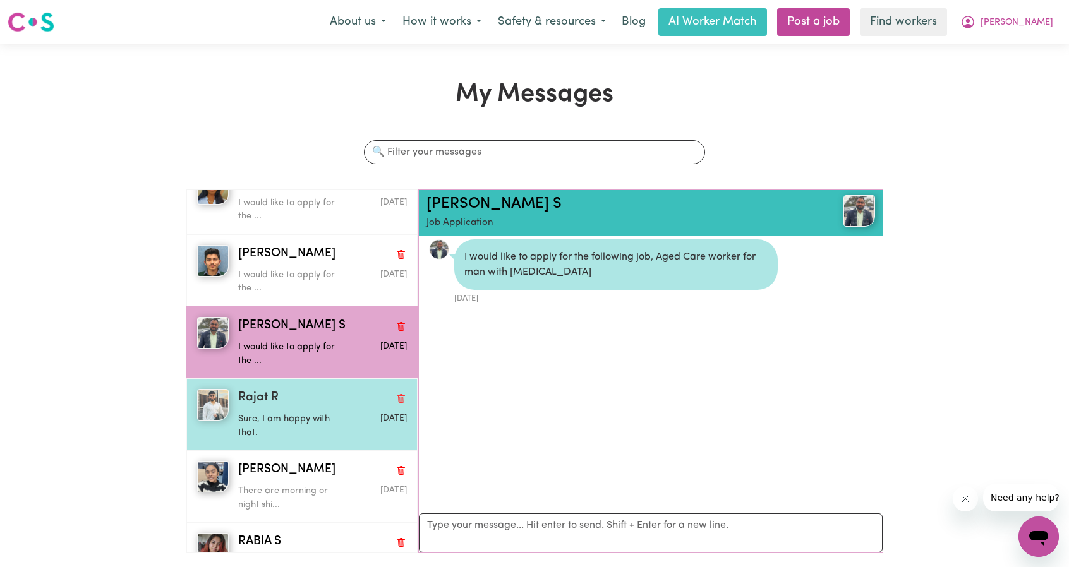
click at [291, 401] on div "Rajat R" at bounding box center [322, 398] width 169 height 18
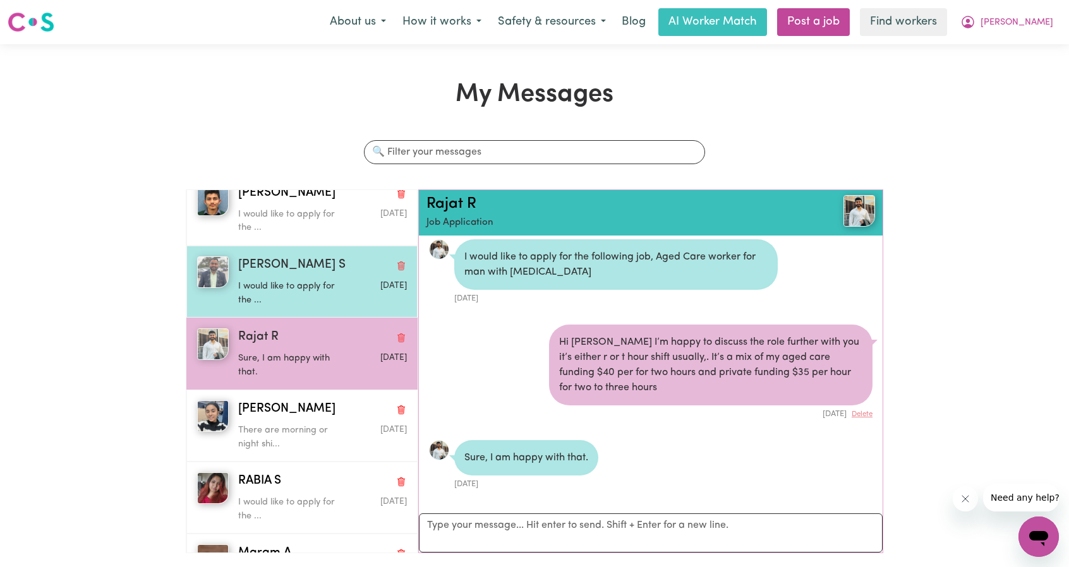
scroll to position [379, 0]
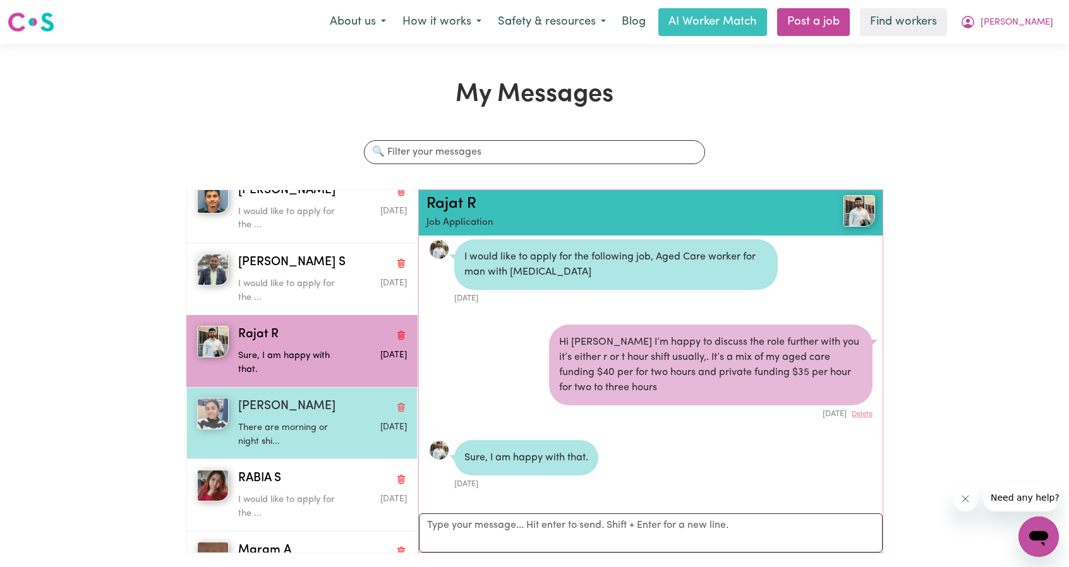
click at [292, 398] on div "Parleen K" at bounding box center [322, 407] width 169 height 18
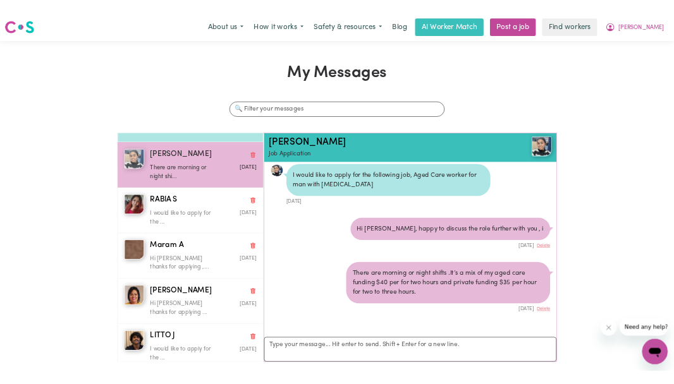
scroll to position [569, 0]
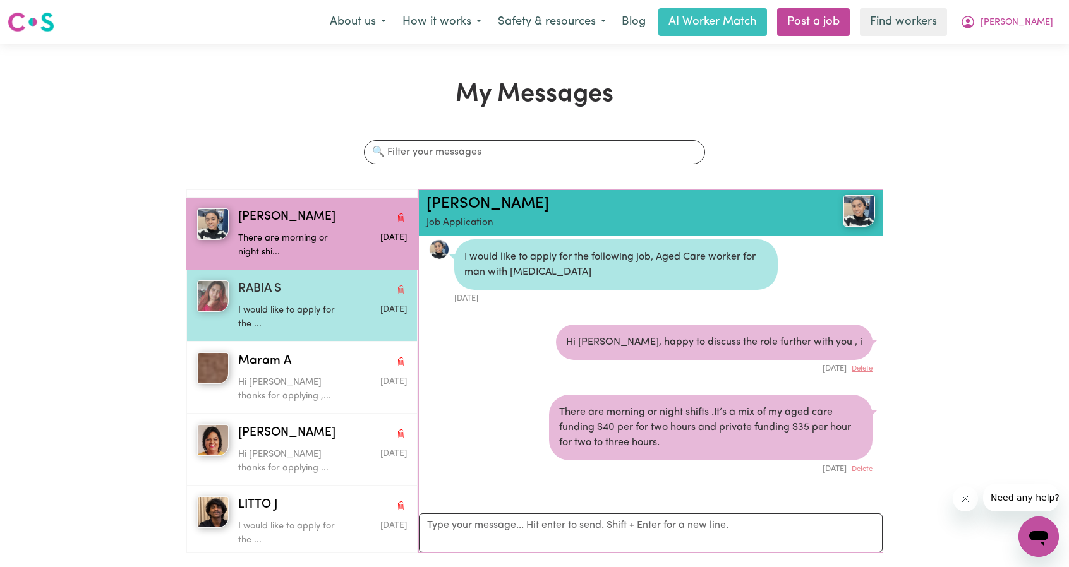
click at [281, 310] on p "I would like to apply for the ..." at bounding box center [294, 317] width 112 height 27
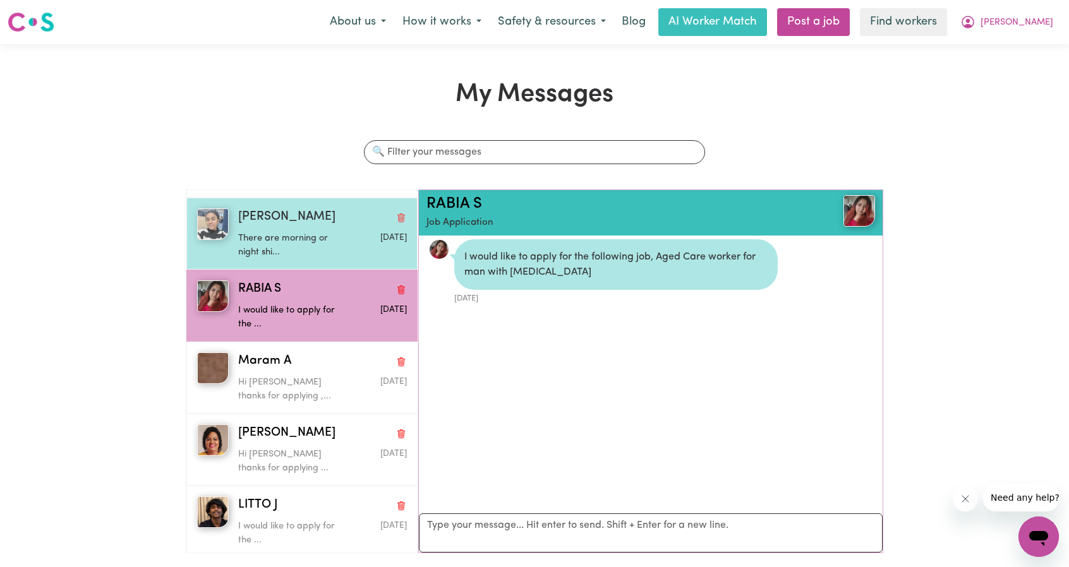
click at [287, 245] on p "There are morning or night shi..." at bounding box center [294, 245] width 112 height 27
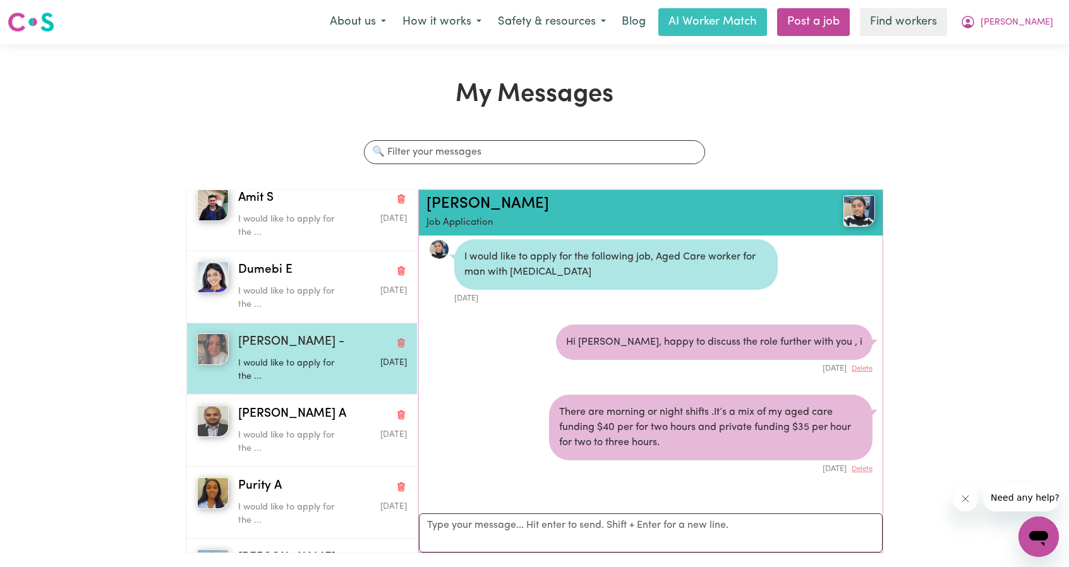
scroll to position [0, 0]
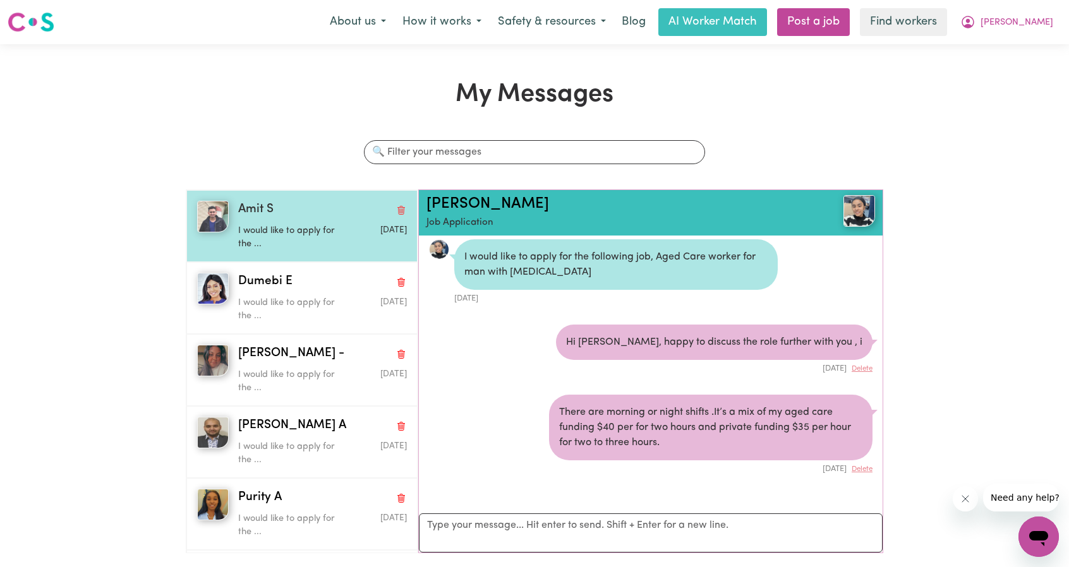
click at [316, 228] on p "I would like to apply for the ..." at bounding box center [294, 237] width 112 height 27
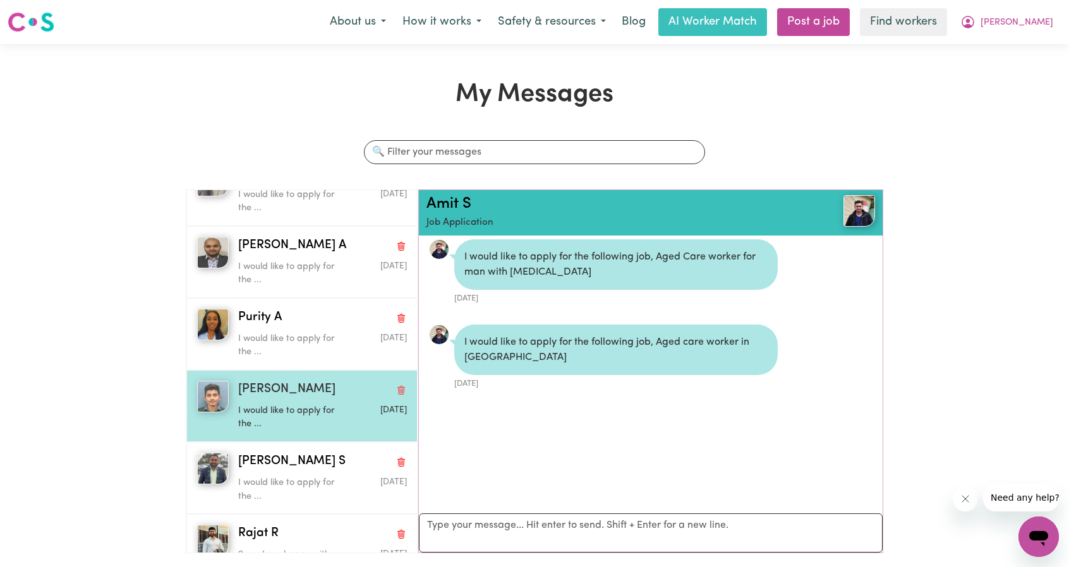
scroll to position [190, 0]
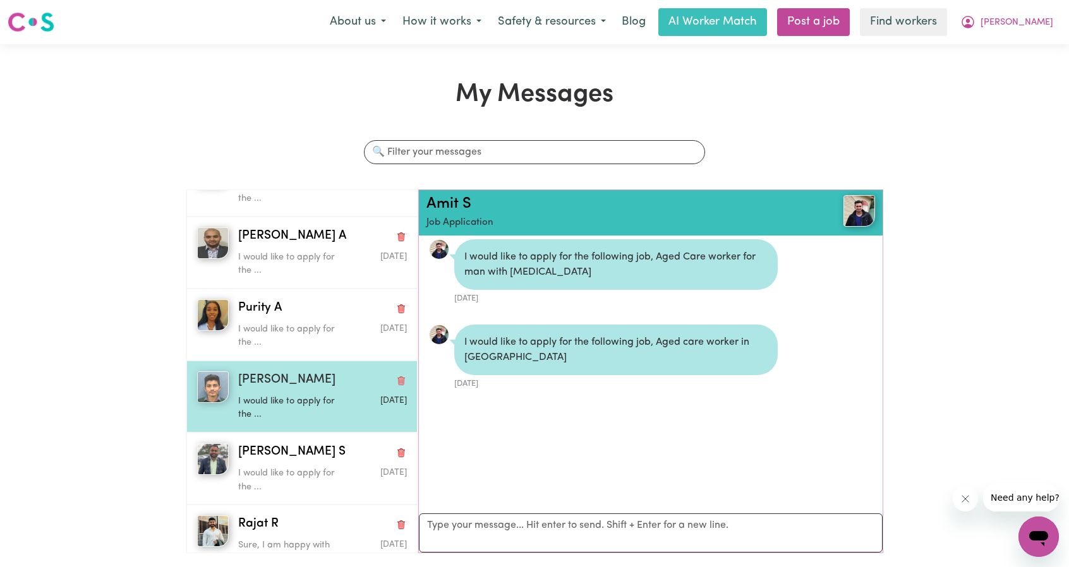
click at [301, 396] on p "I would like to apply for the ..." at bounding box center [294, 408] width 112 height 27
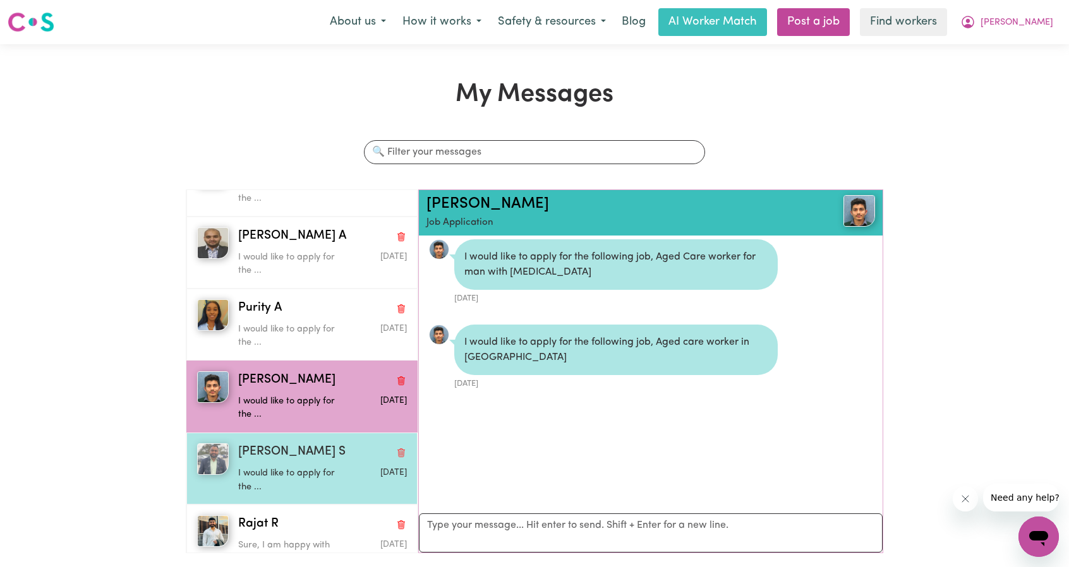
click at [321, 444] on div "Bipinkumar S" at bounding box center [322, 453] width 169 height 18
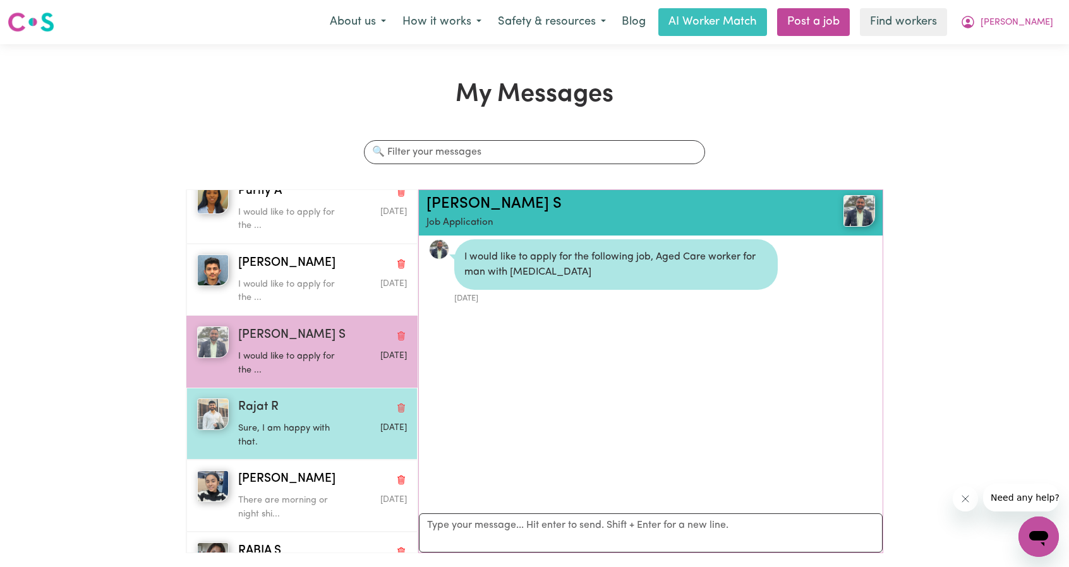
scroll to position [316, 0]
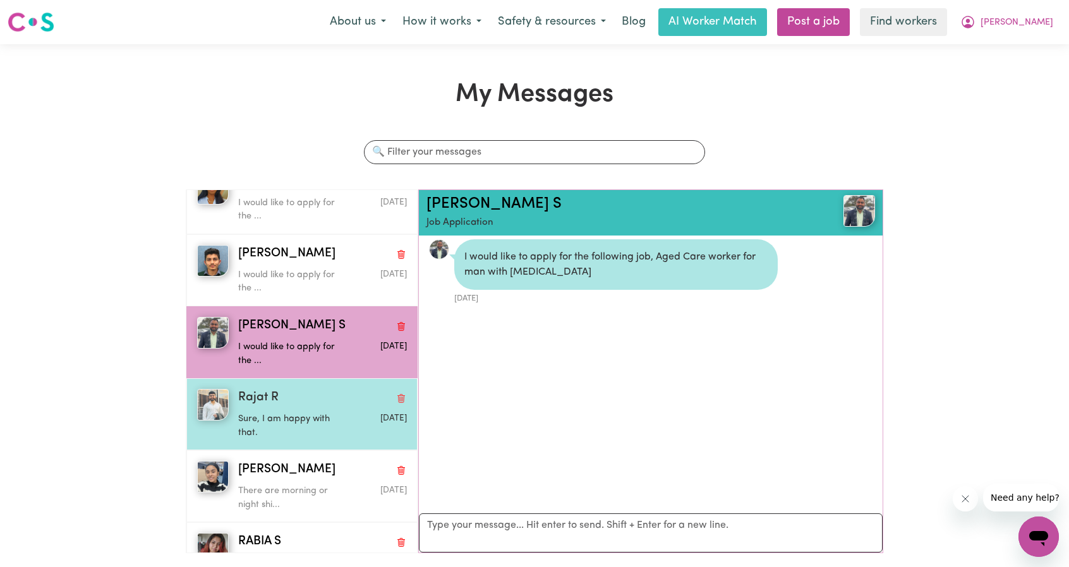
click at [328, 419] on p "Sure, I am happy with that." at bounding box center [294, 426] width 112 height 27
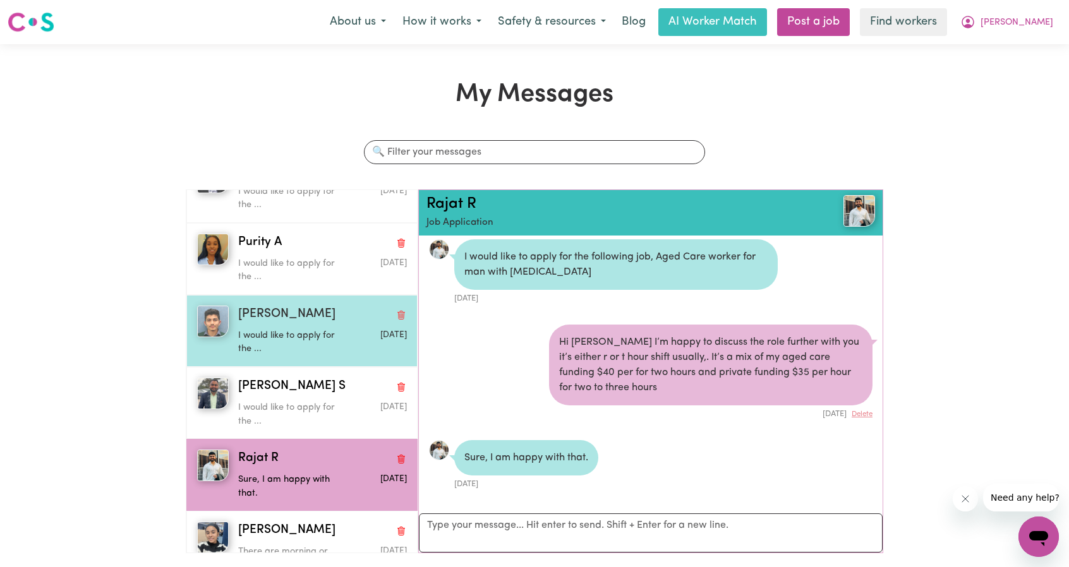
scroll to position [253, 0]
